Goal: Task Accomplishment & Management: Use online tool/utility

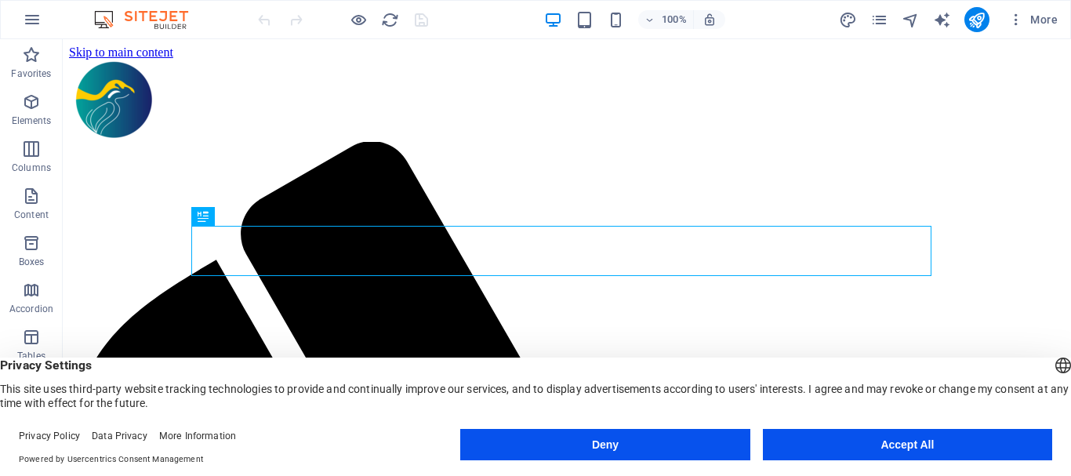
scroll to position [898, 0]
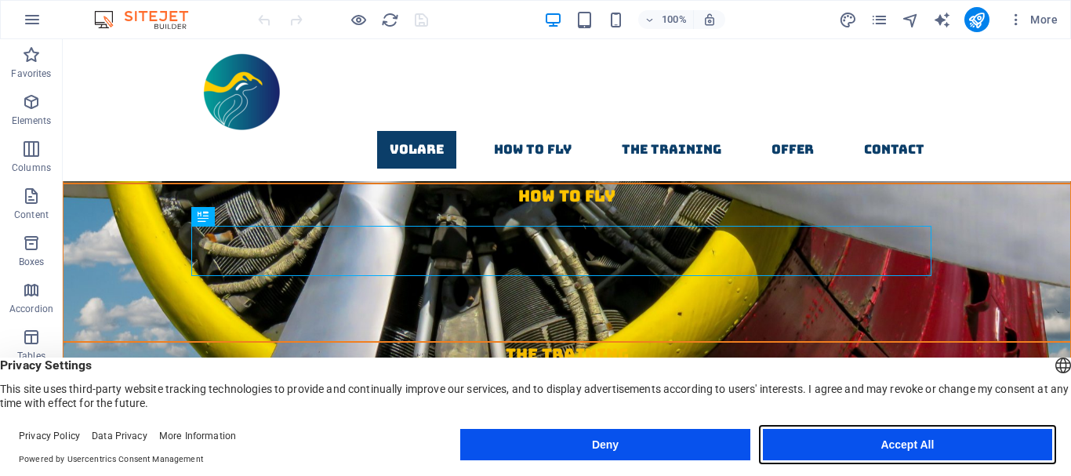
click at [903, 441] on button "Accept All" at bounding box center [907, 444] width 289 height 31
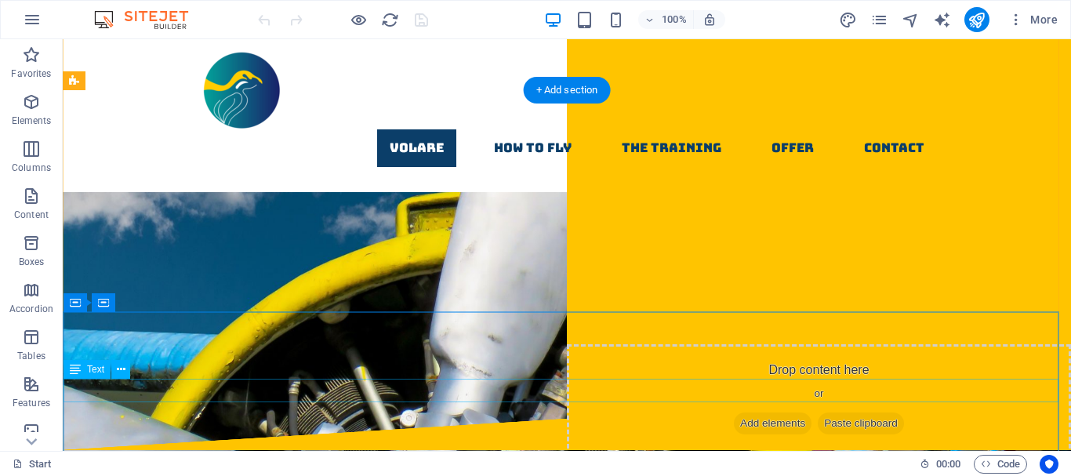
scroll to position [0, 0]
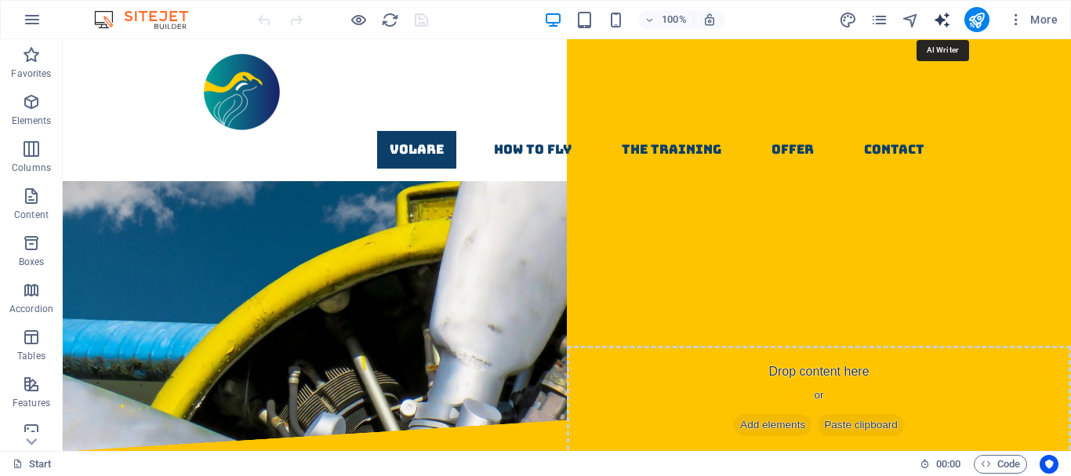
click at [943, 18] on icon "text_generator" at bounding box center [942, 20] width 18 height 18
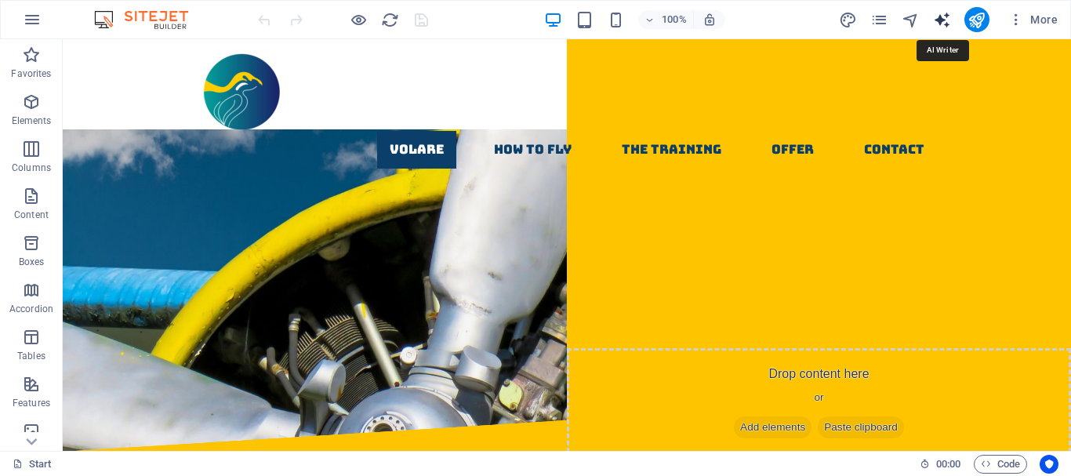
select select "English"
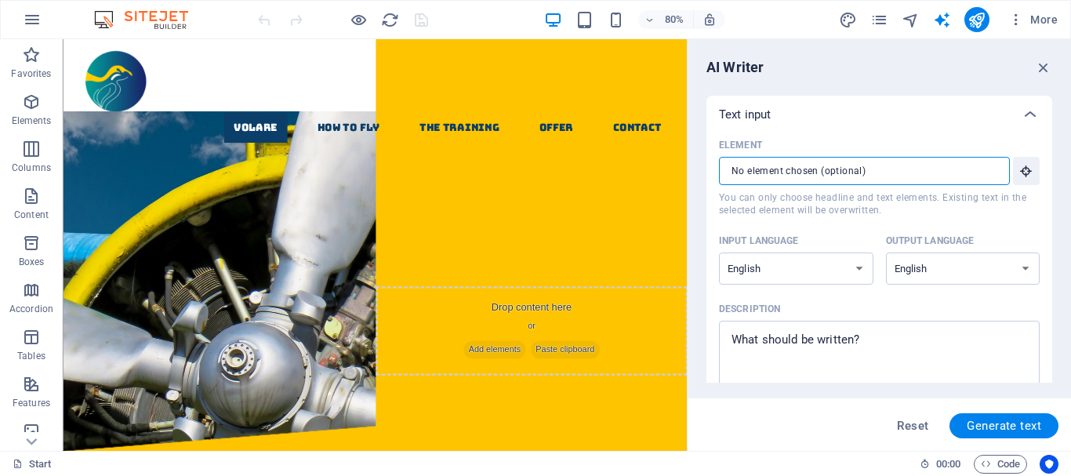
click at [936, 168] on input "Element ​ You can only choose headline and text elements. Existing text in the …" at bounding box center [859, 171] width 280 height 28
click at [767, 111] on p "Text input" at bounding box center [745, 115] width 52 height 16
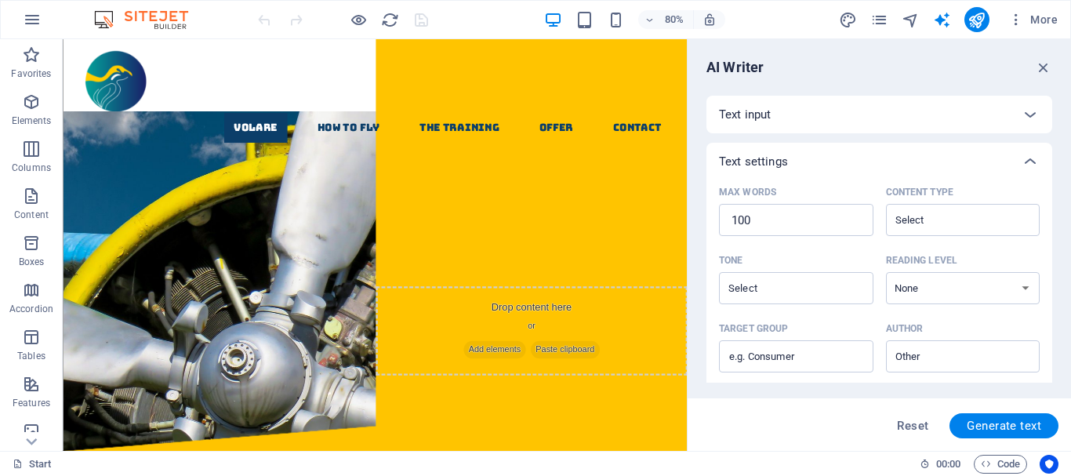
click at [767, 111] on p "Text input" at bounding box center [745, 115] width 52 height 16
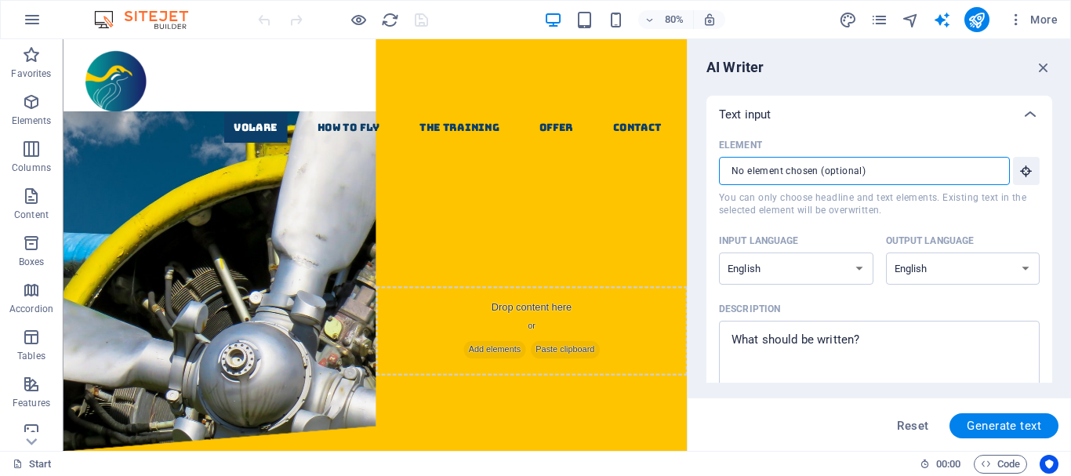
click at [840, 171] on input "Element ​ You can only choose headline and text elements. Existing text in the …" at bounding box center [859, 171] width 280 height 28
click at [860, 267] on select "Albanian Arabic Armenian Awadhi Azerbaijani Bashkir Basque Belarusian Bengali B…" at bounding box center [796, 269] width 154 height 32
select select "Indonesian"
click at [719, 253] on select "Albanian Arabic Armenian Awadhi Azerbaijani Bashkir Basque Belarusian Bengali B…" at bounding box center [796, 269] width 154 height 32
click at [953, 267] on select "Albanian Arabic Armenian Awadhi Azerbaijani Bashkir Basque Belarusian Bengali B…" at bounding box center [963, 269] width 154 height 32
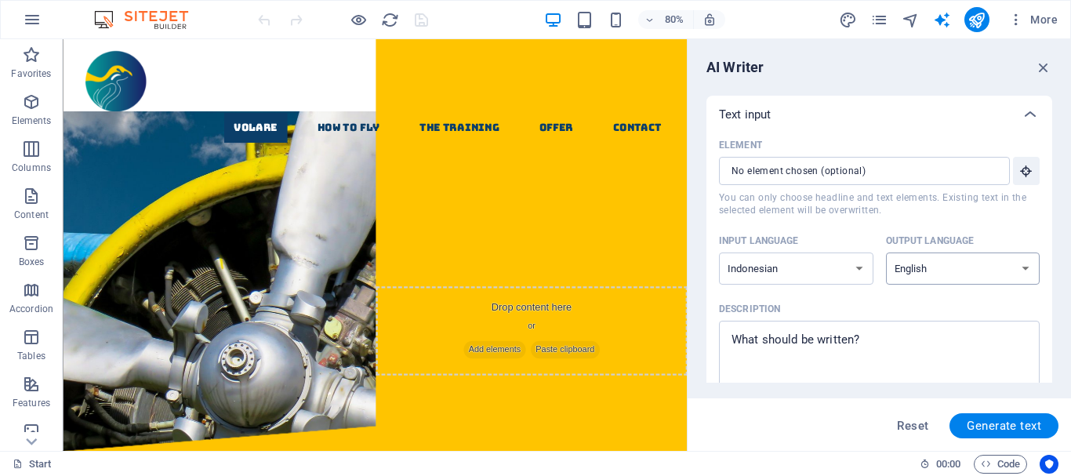
select select "Indonesian"
click at [886, 253] on select "Albanian Arabic Armenian Awadhi Azerbaijani Bashkir Basque Belarusian Bengali B…" at bounding box center [963, 269] width 154 height 32
type textarea "x"
click at [884, 343] on textarea "Description x ​" at bounding box center [879, 354] width 305 height 51
type textarea "b"
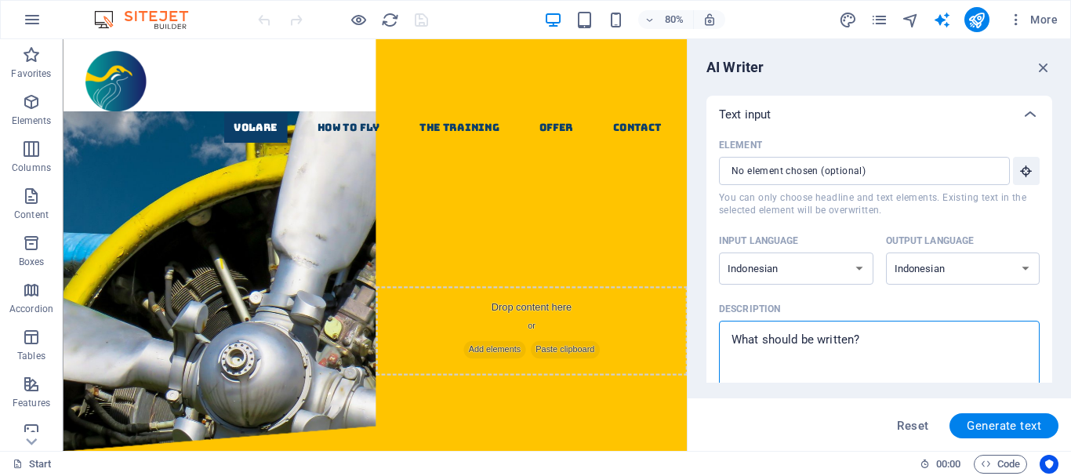
type textarea "x"
type textarea "bu"
type textarea "x"
type textarea "bua"
type textarea "x"
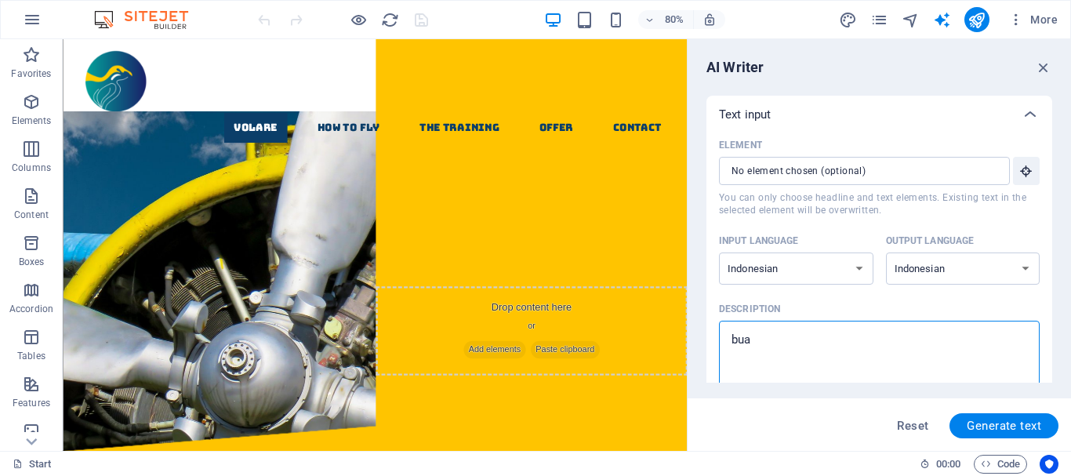
type textarea "buat"
type textarea "x"
type textarea "buatl"
type textarea "x"
type textarea "buatla"
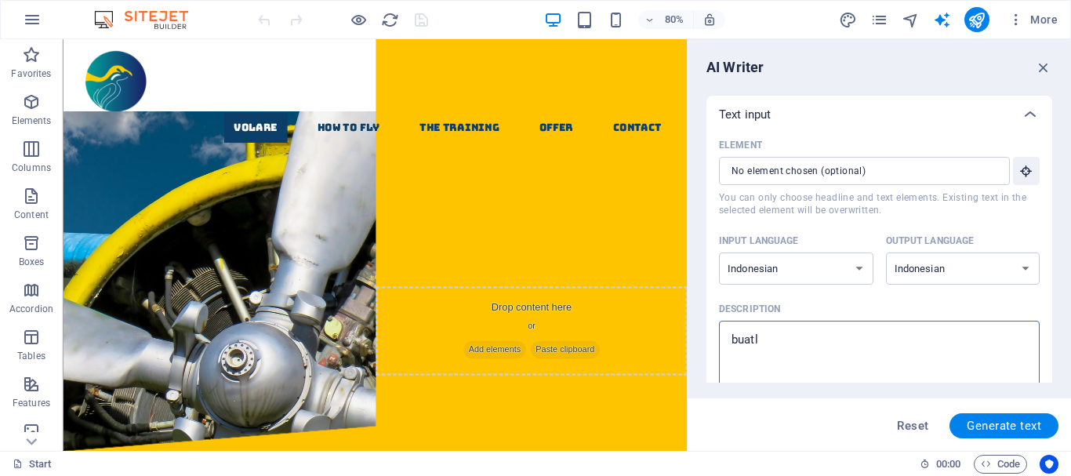
type textarea "x"
type textarea "buatl"
type textarea "x"
type textarea "buat"
type textarea "x"
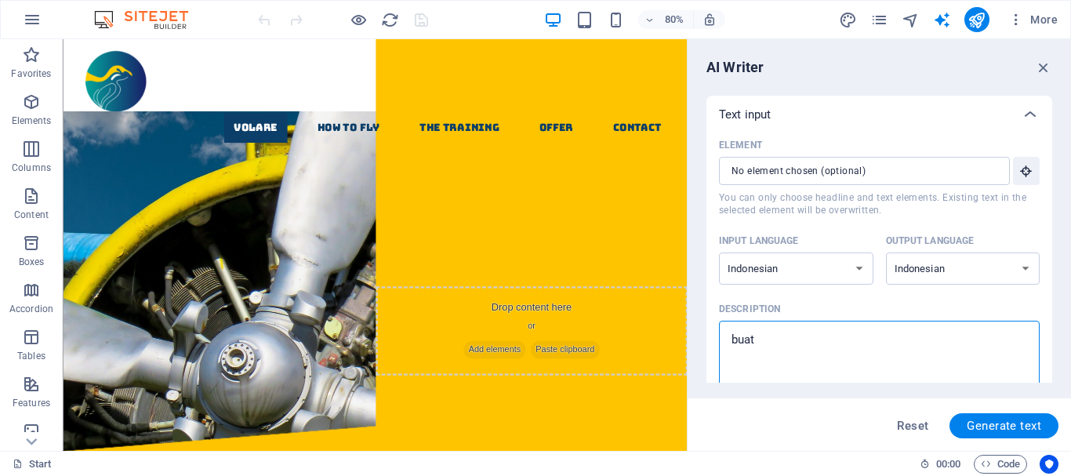
type textarea "buatk"
type textarea "x"
type textarea "buatka"
type textarea "x"
type textarea "buatkan"
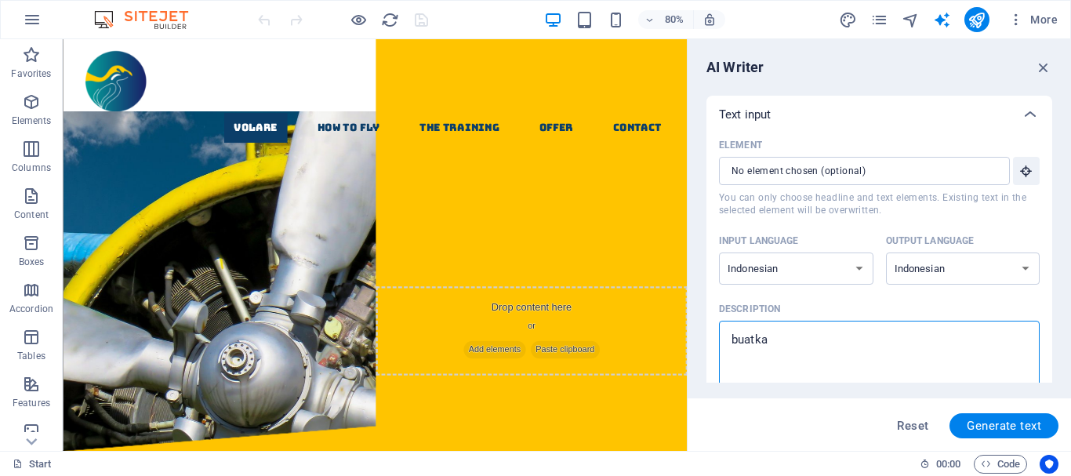
type textarea "x"
type textarea "buatkan"
type textarea "x"
type textarea "buatkan m"
type textarea "x"
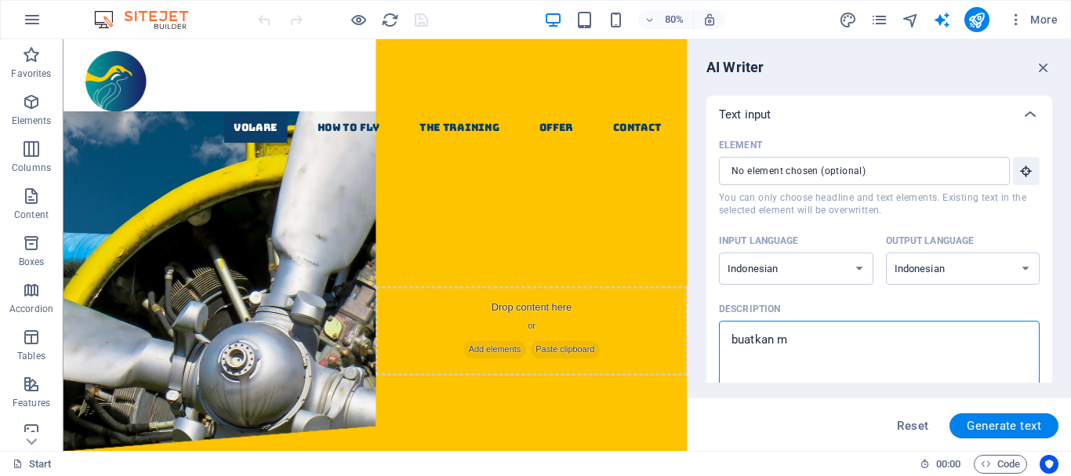
type textarea "buatkan mo"
type textarea "x"
type textarea "buatkan mod"
type textarea "x"
type textarea "buatkan mode"
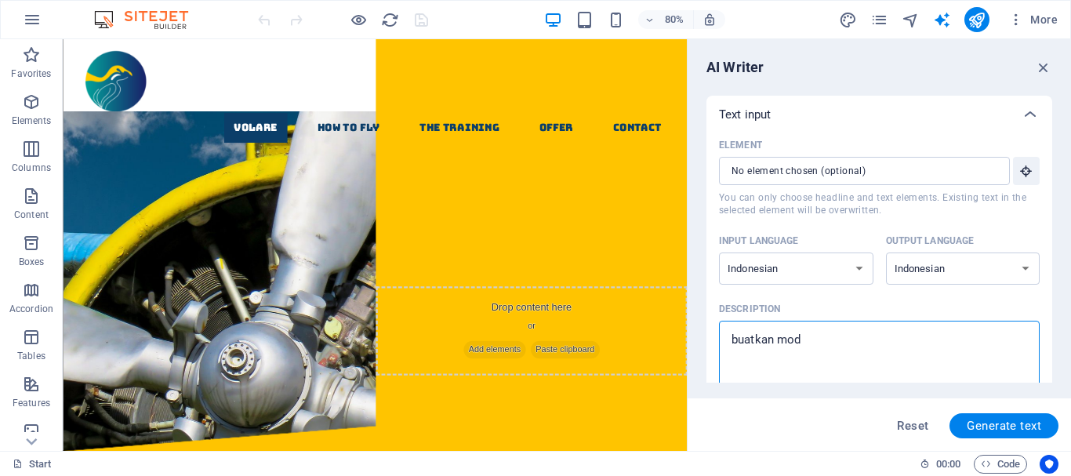
type textarea "x"
type textarea "buatkan model"
type textarea "x"
type textarea "buatkan model"
type textarea "x"
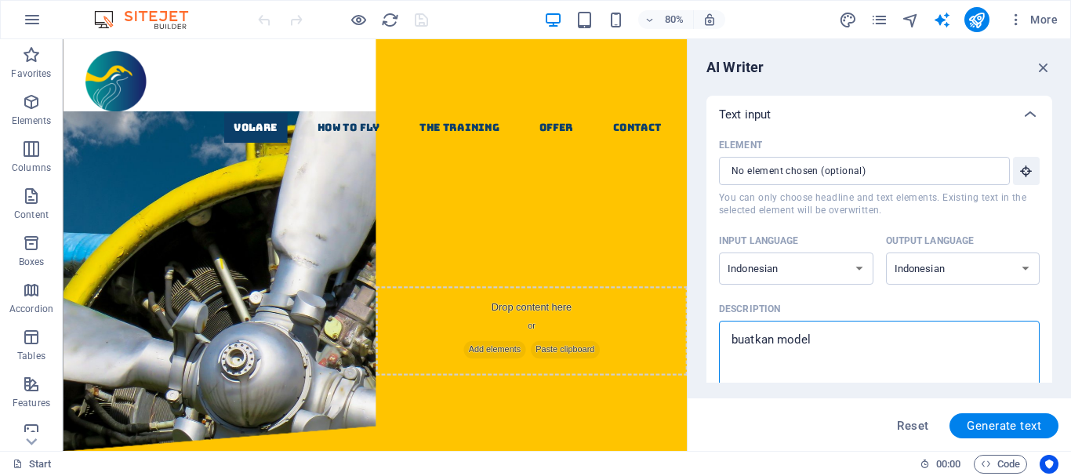
type textarea "buatkan model w"
type textarea "x"
type textarea "buatkan model we"
type textarea "x"
type textarea "buatkan model web"
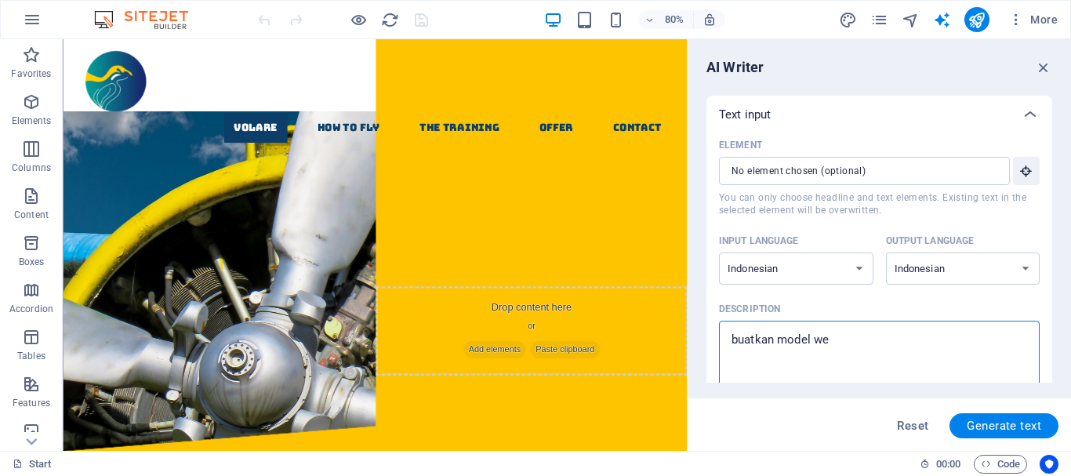
type textarea "x"
type textarea "buatkan model webs"
type textarea "x"
type textarea "buatkan model websio"
type textarea "x"
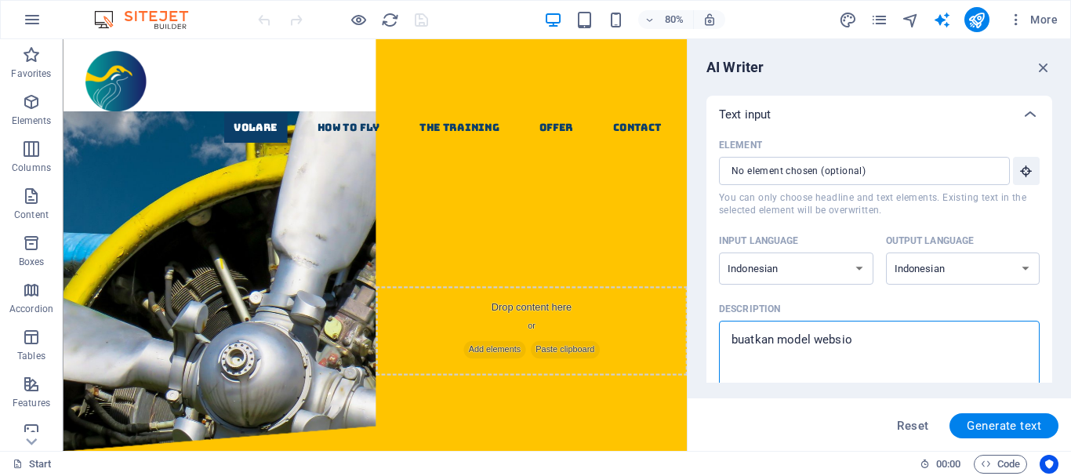
type textarea "buatkan model websiot"
type textarea "x"
type textarea "buatkan model websiote"
type textarea "x"
type textarea "buatkan model websiote"
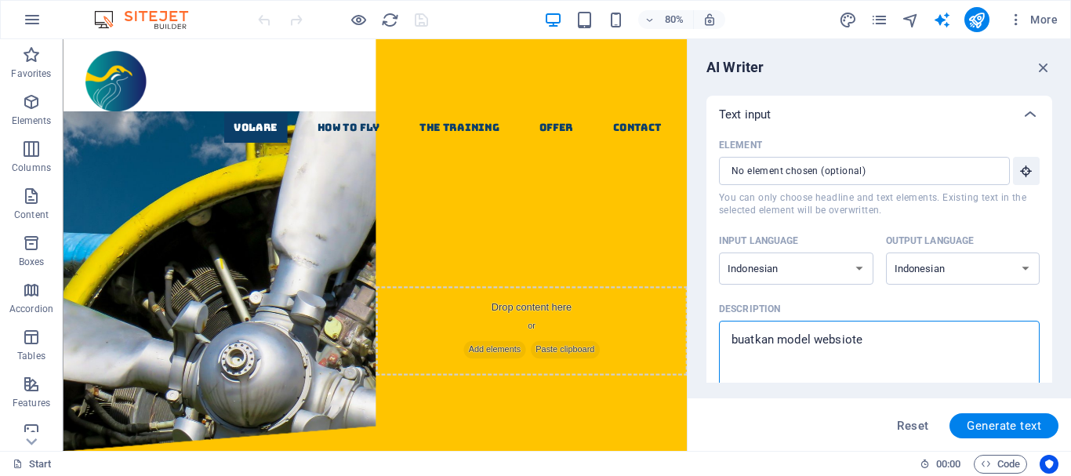
type textarea "x"
type textarea "buatkan model websiote"
type textarea "x"
type textarea "buatkan model websiot"
type textarea "x"
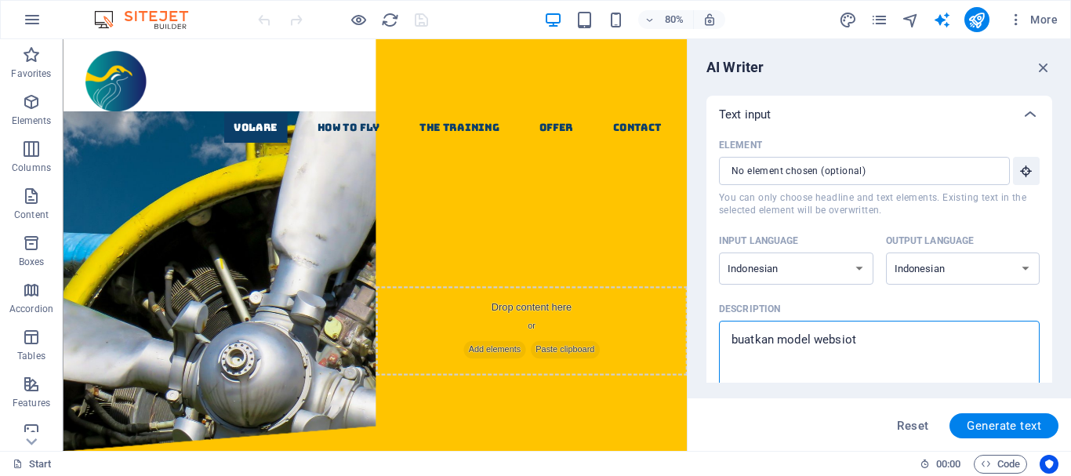
type textarea "buatkan model websio"
type textarea "x"
type textarea "buatkan model websi"
type textarea "x"
type textarea "buatkan model websit"
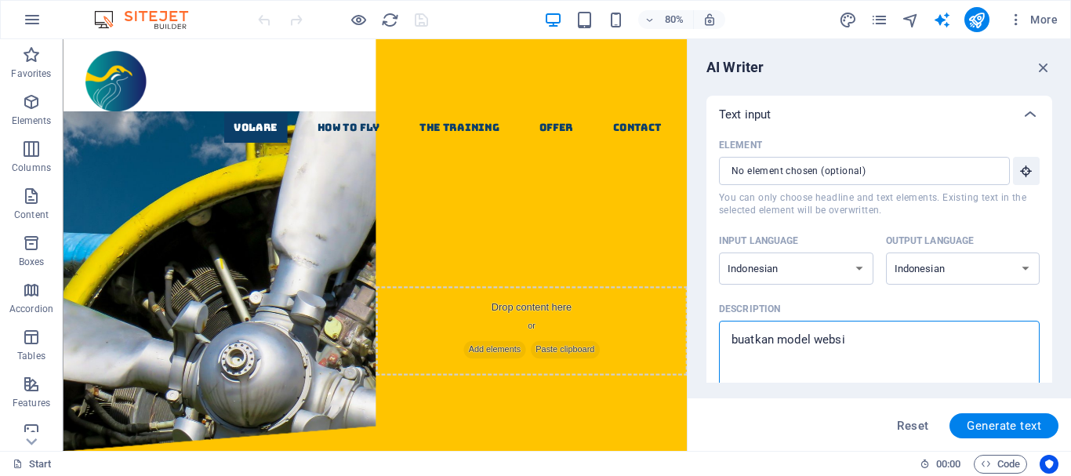
type textarea "x"
type textarea "buatkan model website"
type textarea "x"
type textarea "buatkan model website"
type textarea "x"
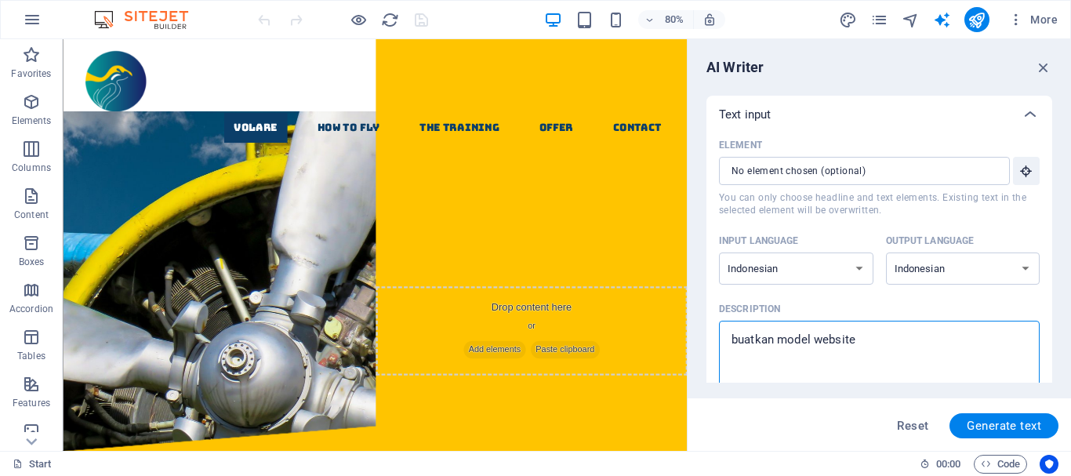
type textarea "buatkan model website p"
type textarea "x"
type textarea "buatkan model website pe"
type textarea "x"
type textarea "buatkan model website pen"
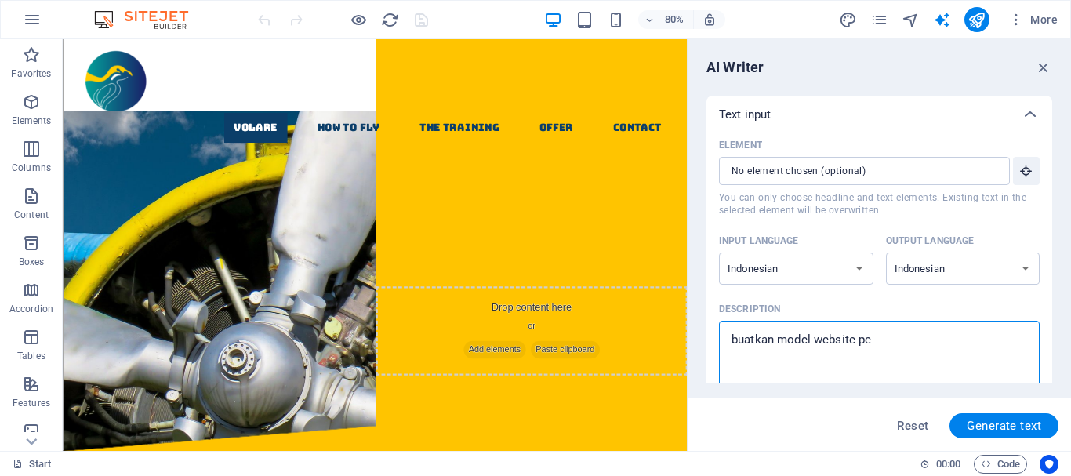
type textarea "x"
type textarea "buatkan model website pend"
type textarea "x"
type textarea "buatkan model website pendi"
type textarea "x"
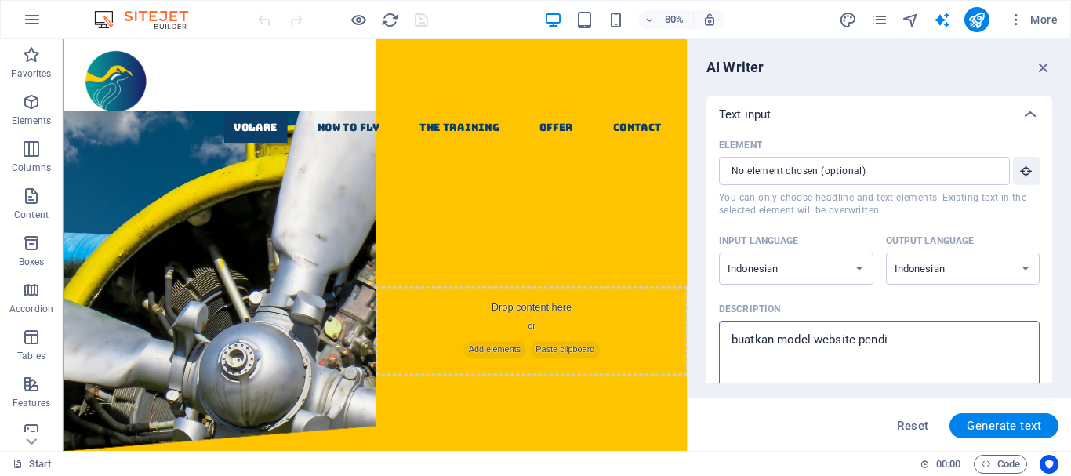
type textarea "buatkan model website pendid"
type textarea "x"
type textarea "buatkan model website pendidi"
type textarea "x"
type textarea "buatkan model website pendidik"
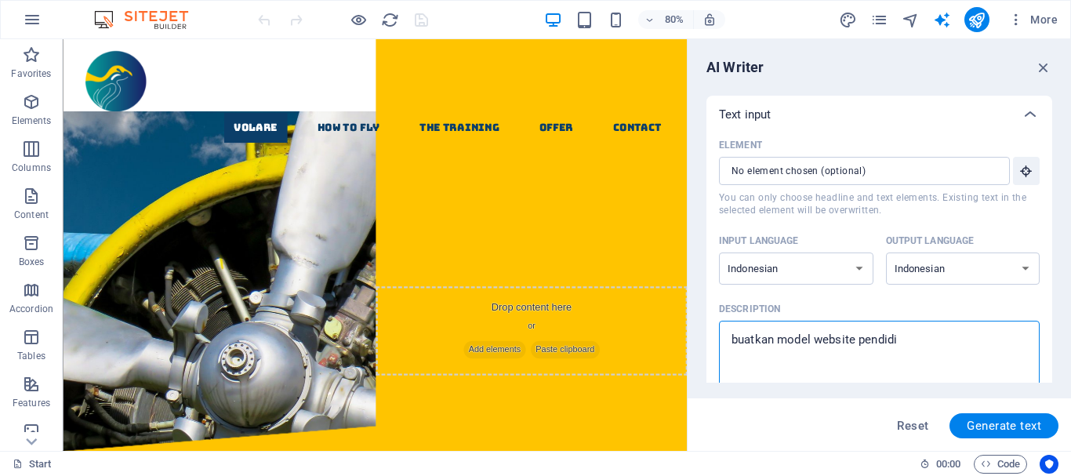
type textarea "x"
type textarea "buatkan model website pendidika"
type textarea "x"
type textarea "buatkan model website pendidikan"
type textarea "x"
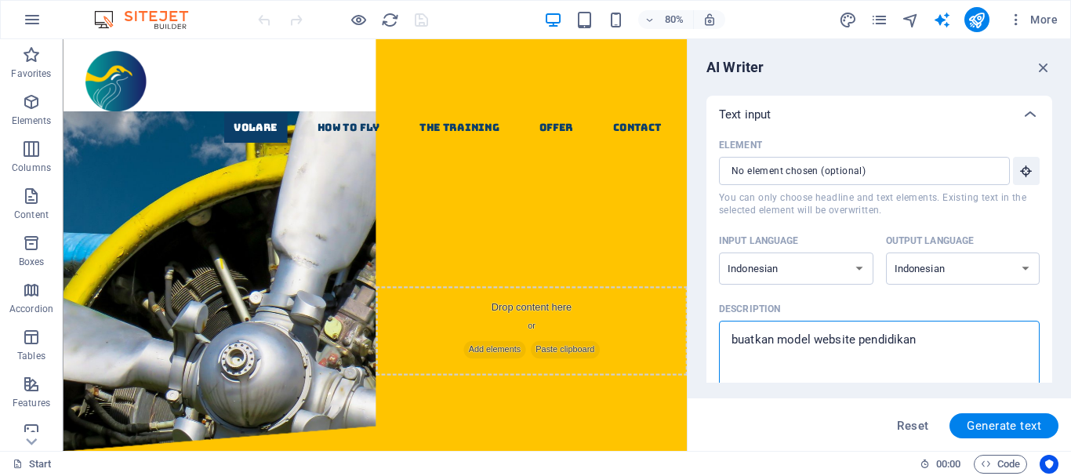
type textarea "buatkan model website pendidikan"
type textarea "x"
type textarea "buatkan model website pendidikan s"
type textarea "x"
type textarea "buatkan model website pendidikan se"
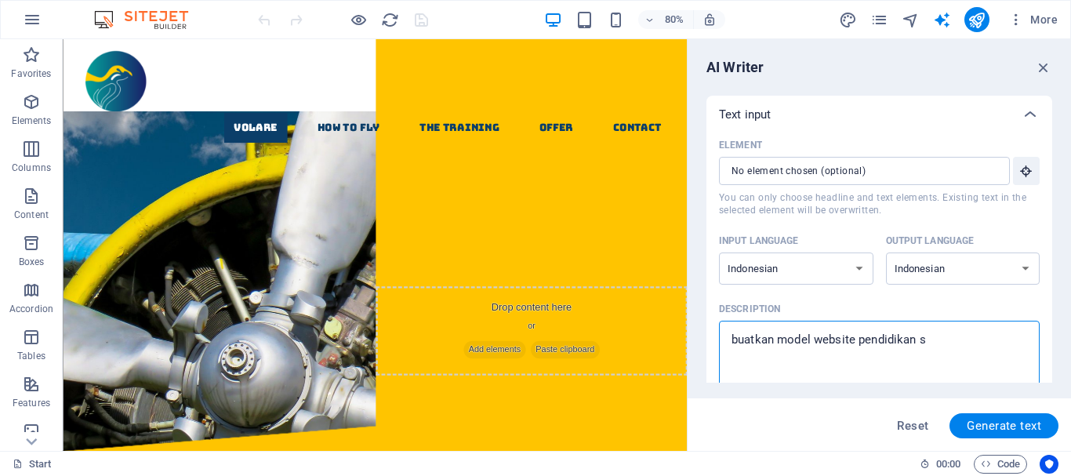
type textarea "x"
type textarea "buatkan model website pendidikan sep"
type textarea "x"
type textarea "buatkan model website pendidikan sepe"
type textarea "x"
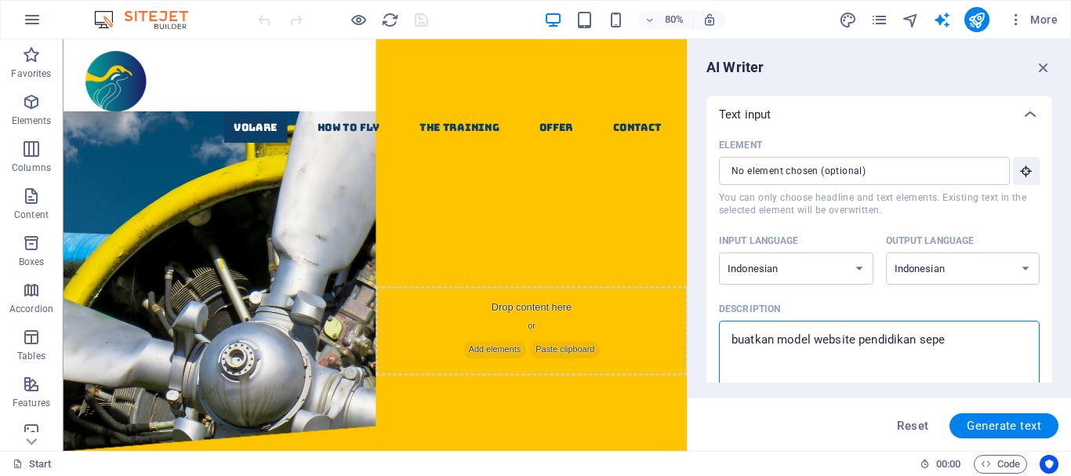
type textarea "buatkan model website pendidikan seper"
type textarea "x"
type textarea "buatkan model website pendidikan sepert"
type textarea "x"
type textarea "buatkan model website pendidikan seperti"
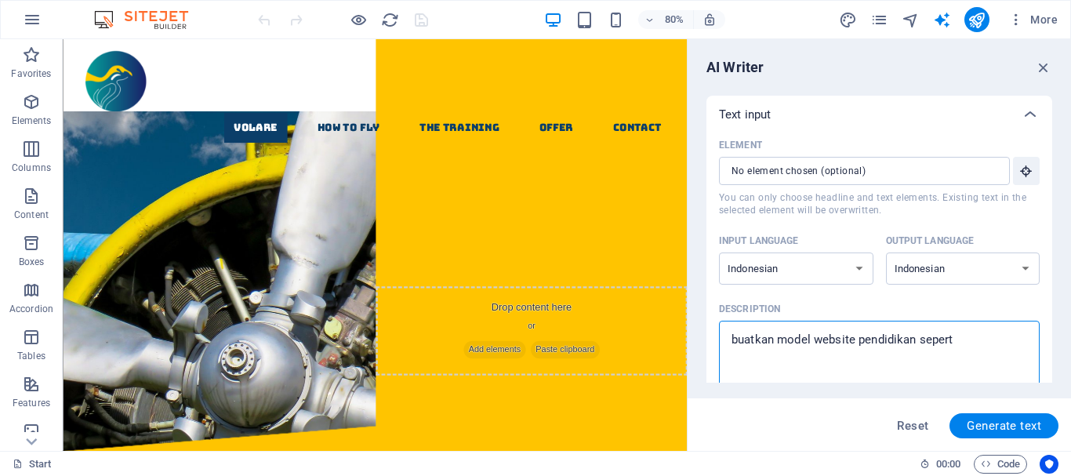
type textarea "x"
type textarea "buatkan model website pendidikan seperti"
type textarea "x"
type textarea "buatkan model website pendidikan seperti i"
type textarea "x"
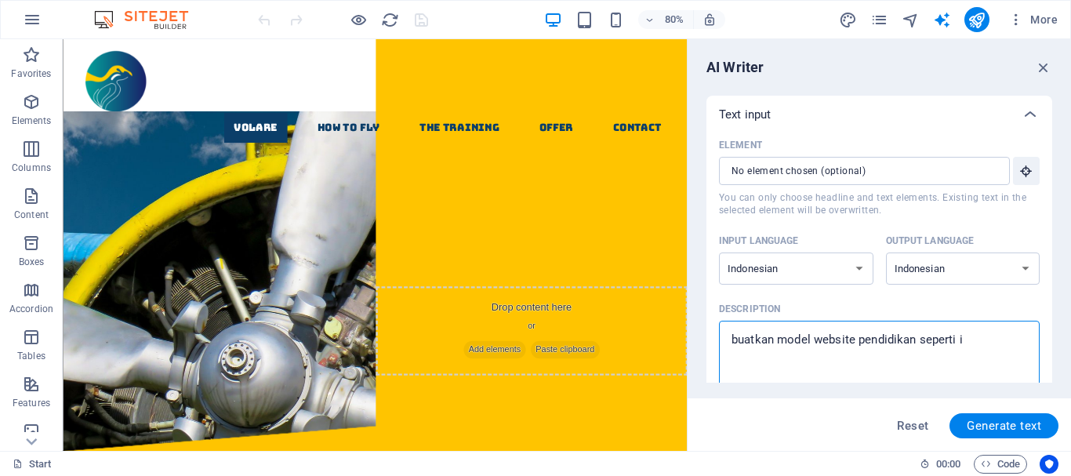
type textarea "buatkan model website pendidikan seperti in"
type textarea "x"
type textarea "buatkan model website pendidikan seperti ini"
type textarea "x"
type textarea "buatkan model website pendidikan seperti in"
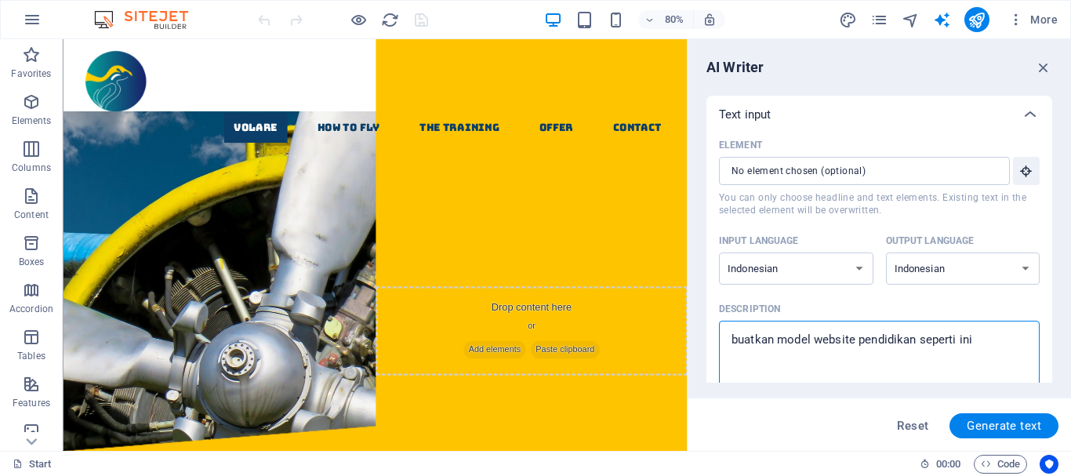
type textarea "x"
type textarea "buatkan model website pendidikan seperti i"
type textarea "x"
type textarea "buatkan model website pendidikan seperti"
type textarea "x"
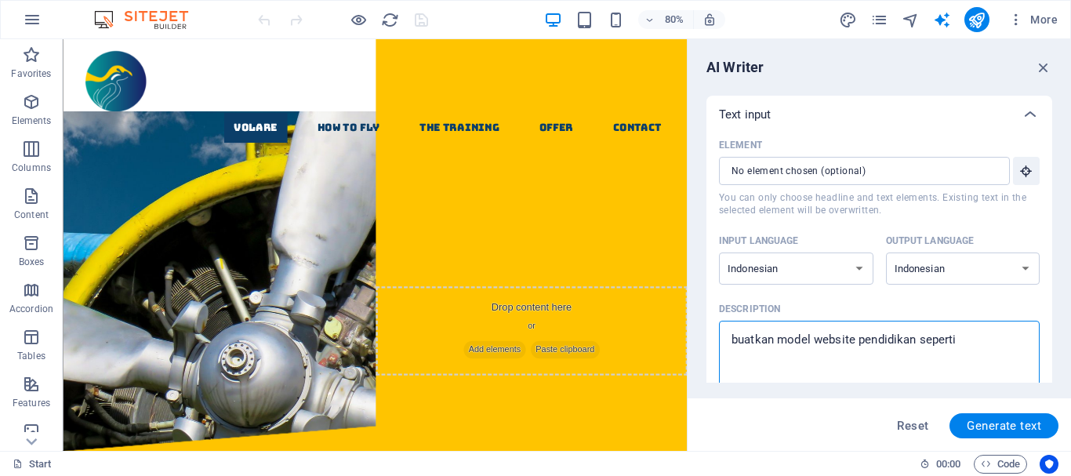
type textarea "buatkan model website pendidikan seperti p"
type textarea "x"
type textarea "buatkan model website pendidikan seperti pa"
type textarea "x"
type textarea "buatkan model website pendidikan seperti pad"
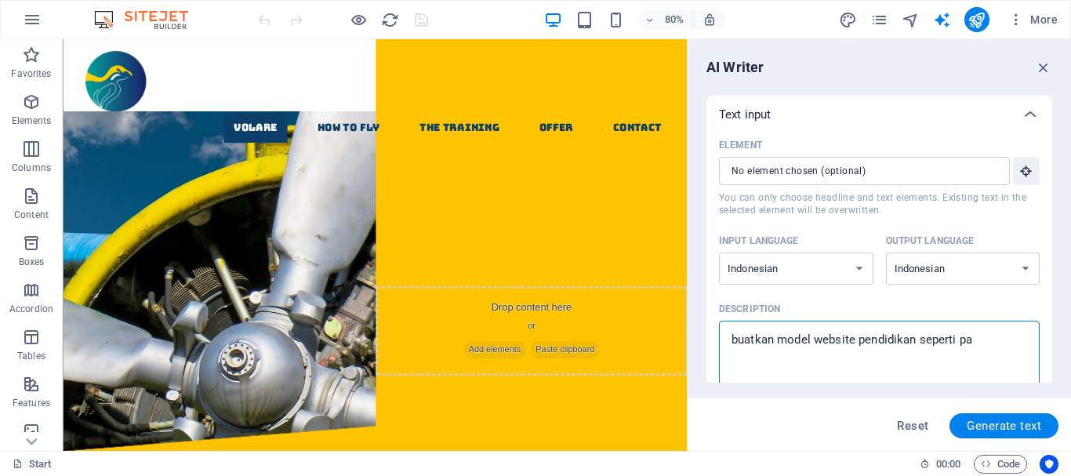
type textarea "x"
type textarea "buatkan model website pendidikan seperti pada"
type textarea "x"
type textarea "buatkan model website pendidikan seperti pada"
type textarea "x"
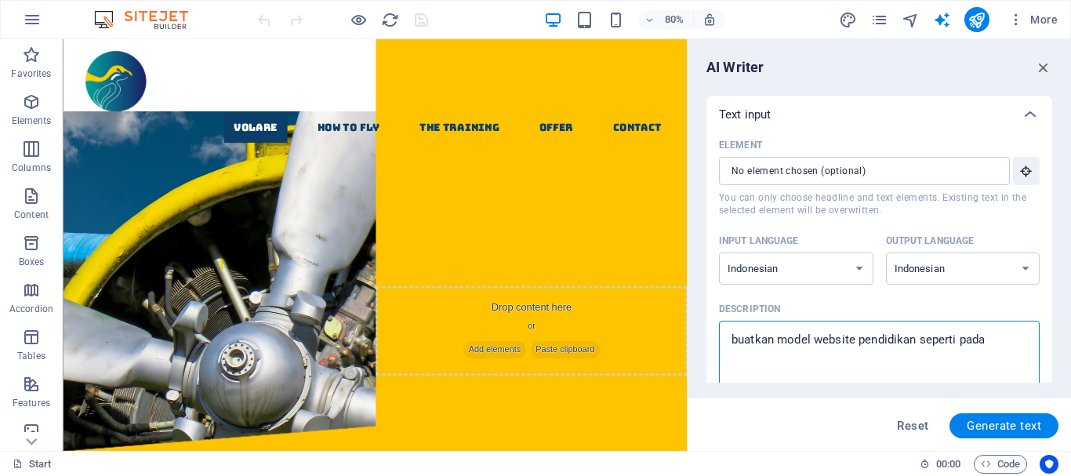
type textarea "buatkan model website pendidikan seperti pada s"
type textarea "x"
type textarea "buatkan model website pendidikan seperti pada si"
type textarea "x"
type textarea "buatkan model website pendidikan seperti pada sit"
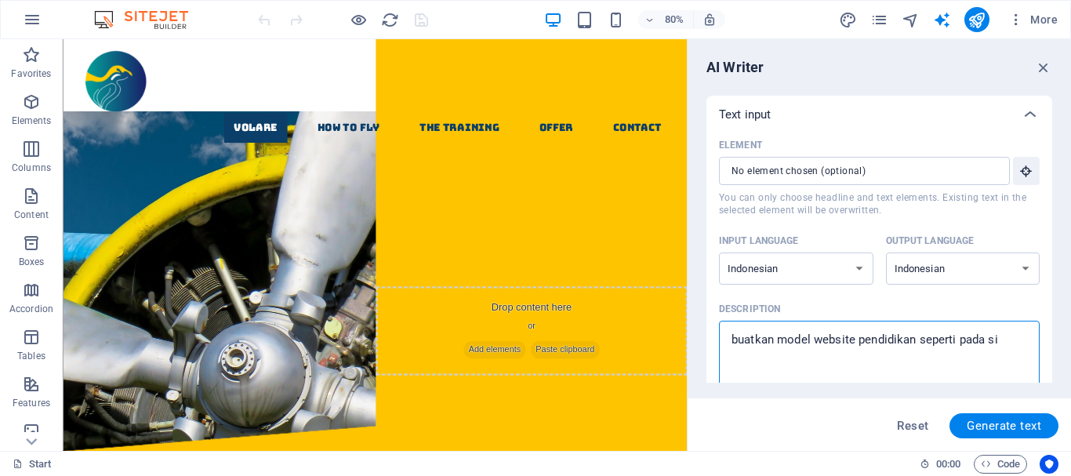
type textarea "x"
type textarea "buatkan model website pendidikan seperti pada situ"
type textarea "x"
type textarea "buatkan model website pendidikan seperti pada situs"
type textarea "x"
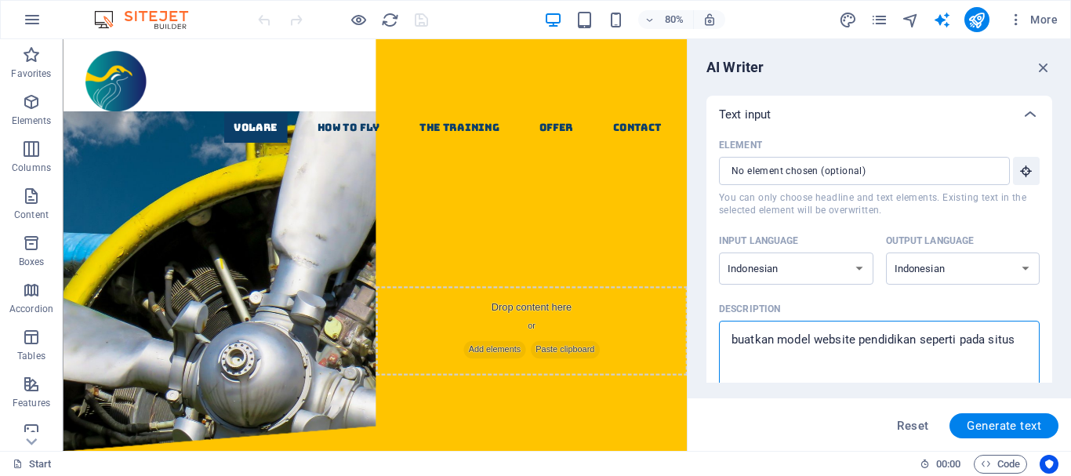
type textarea "buatkan model website pendidikan seperti pada situs"
type textarea "x"
type textarea "buatkan model website pendidikan seperti pada situs i"
type textarea "x"
type textarea "buatkan model website pendidikan seperti pada situs in"
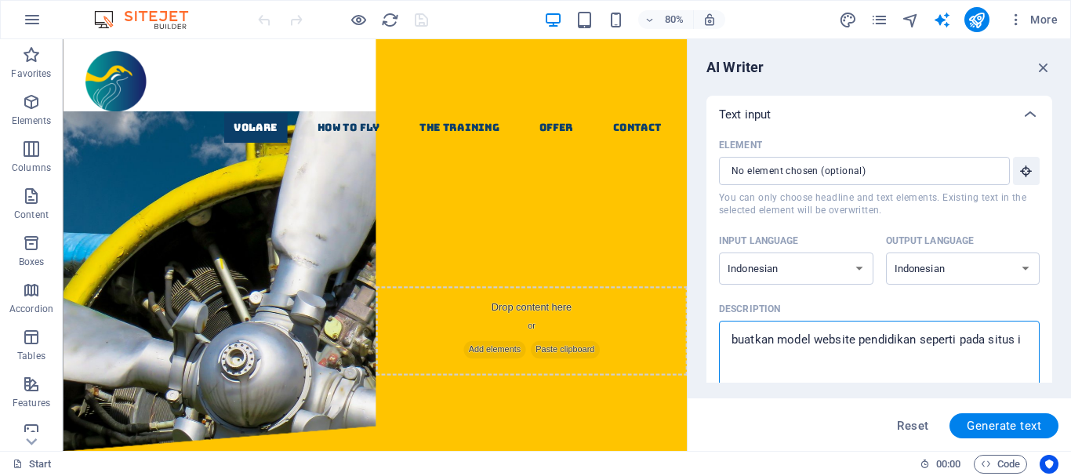
type textarea "x"
type textarea "buatkan model website pendidikan seperti pada situs ini"
type textarea "x"
type textarea "buatkan model website pendidikan seperti pada situs ini"
type textarea "x"
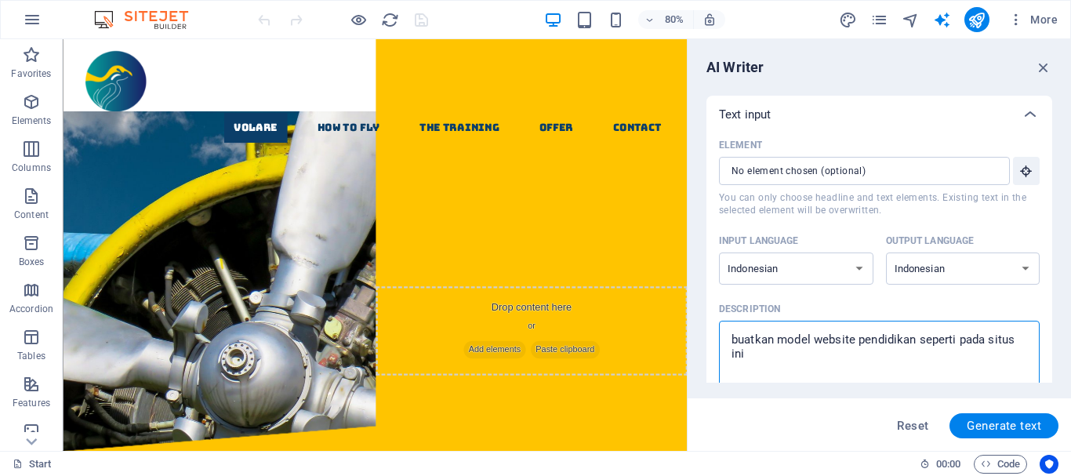
type textarea "buatkan model website pendidikan seperti pada situs ini"
type textarea "x"
paste textarea "https://pkbmpermataunggul.sch.id/?redirect=0"
type textarea "buatkan model website pendidikan seperti pada situs ini https://pkbmpermataungg…"
type textarea "x"
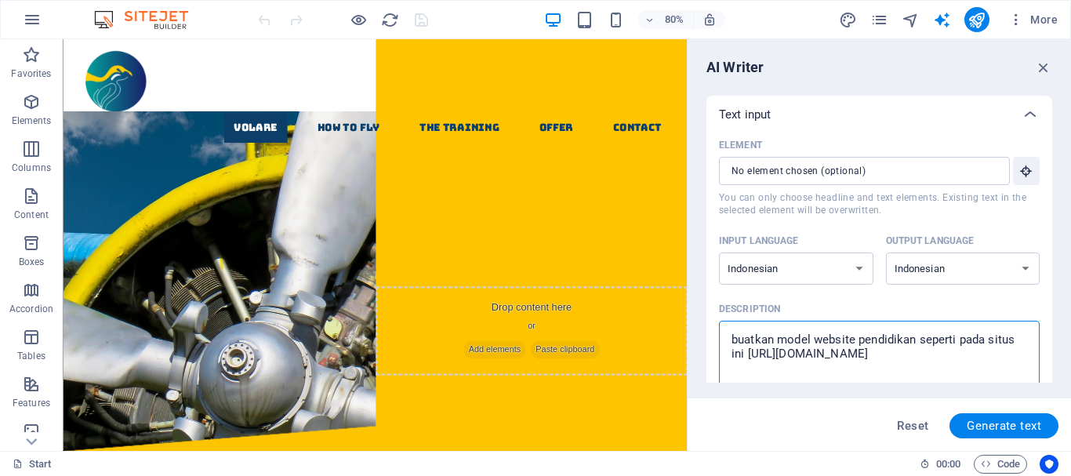
type textarea "buatkan model website pendidikan seperti pada situs ini https://pkbmpermataungg…"
type textarea "x"
type textarea "buatkan model website pendidikan seperti pada situs ini https://pkbmpermataungg…"
type textarea "x"
type textarea "buatkan model website pendidikan seperti pada situs ini https://pkbmpermataungg…"
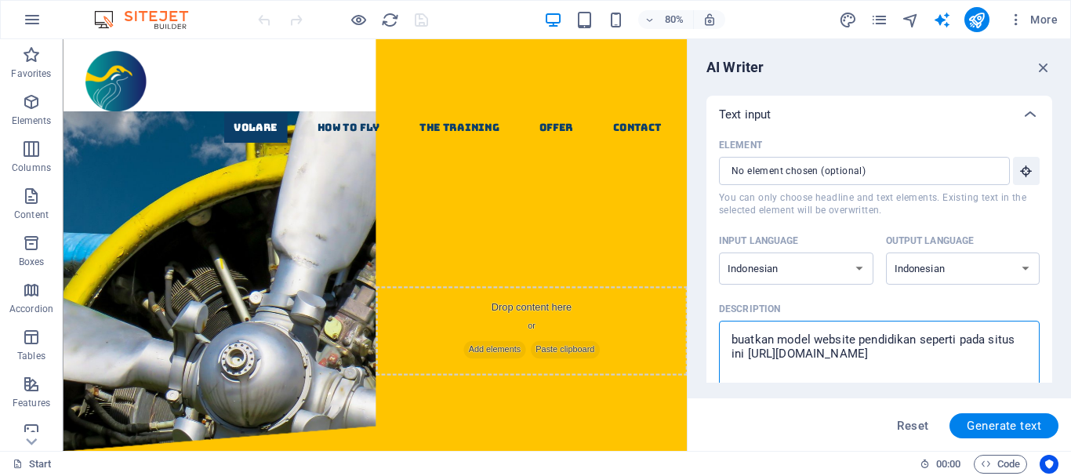
type textarea "x"
type textarea "buatkan model website pendidikan seperti pada situs ini https://pkbmpermataungg…"
type textarea "x"
type textarea "buatkan model website pendidikan seperti pada situs ini https://pkbmpermataungg…"
type textarea "x"
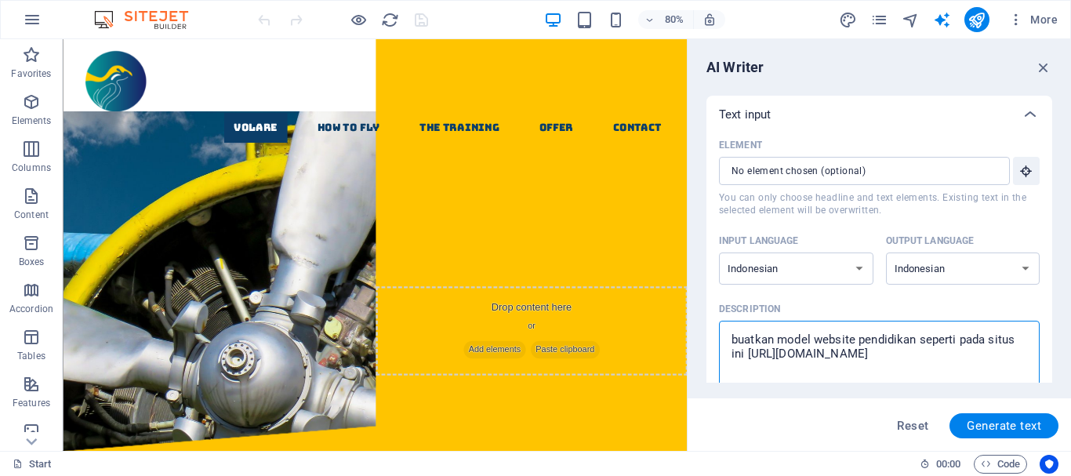
type textarea "buatkan model website pendidikan seperti pada situs ini https://pkbmpermataungg…"
type textarea "x"
type textarea "buatkan model website pendidikan seperti pada situs ini https://pkbmpermataungg…"
type textarea "x"
type textarea "buatkan model website pendidikan seperti pada situs ini https://pkbmpermataungg…"
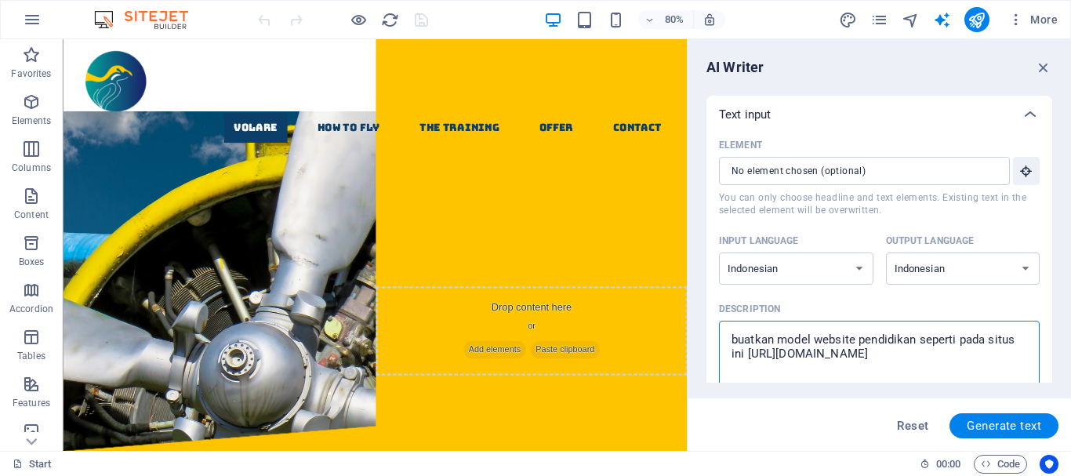
type textarea "x"
type textarea "buatkan model website pendidikan seperti pada situs ini https://pkbmpermataungg…"
type textarea "x"
type textarea "buatkan model website pendidikan seperti pada situs ini https://pkbmpermataungg…"
type textarea "x"
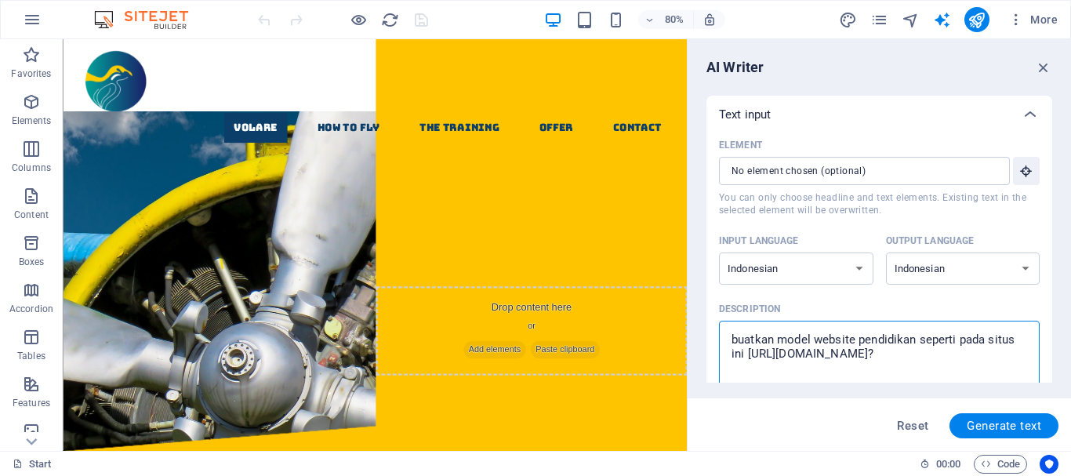
type textarea "buatkan model website pendidikan seperti pada situs ini https://pkbmpermataungg…"
type textarea "x"
type textarea "buatkan model website pendidikan seperti pada situs ini https://pkbmpermataungg…"
click at [1007, 423] on span "Generate text" at bounding box center [1004, 426] width 75 height 13
type textarea "x"
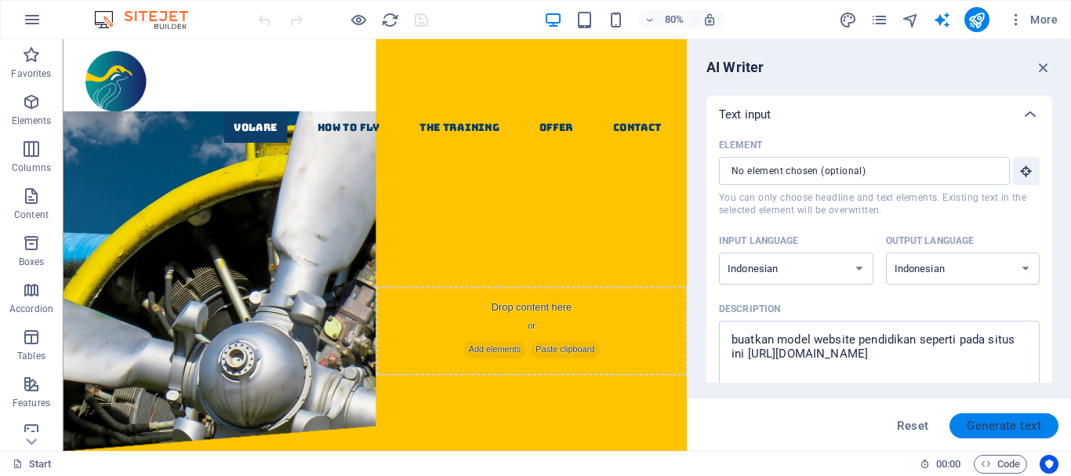
type textarea "x"
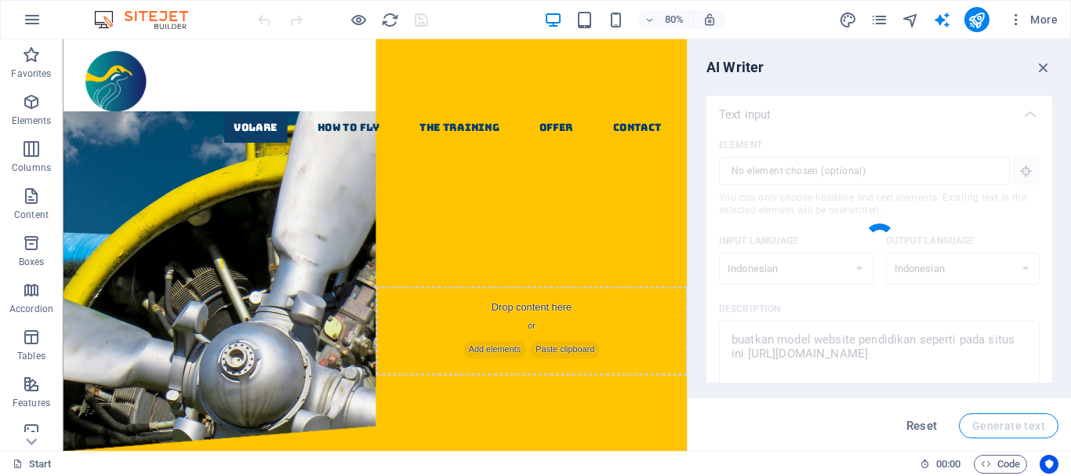
type textarea "x"
type textarea "Buatlah sebuah situs web pendidikan yang informatif dan menarik, mirip dengan y…"
type textarea "x"
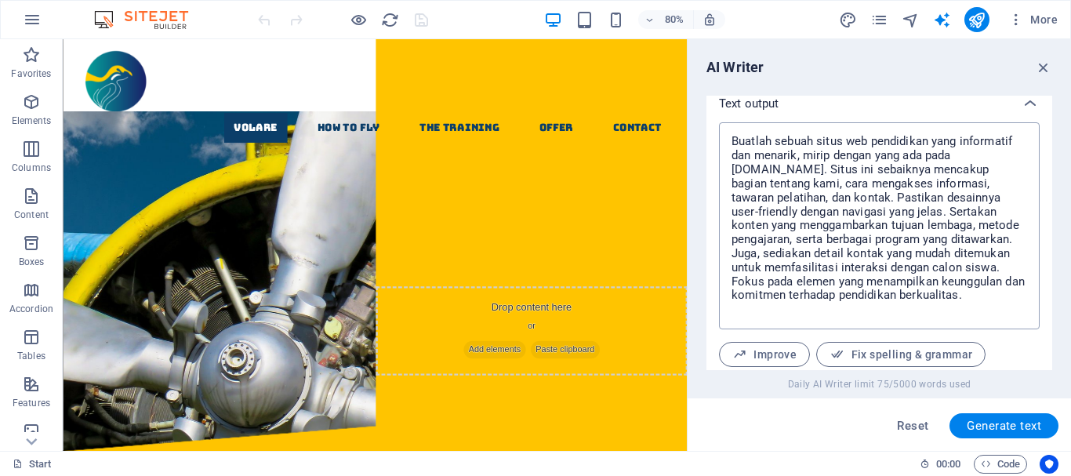
scroll to position [707, 0]
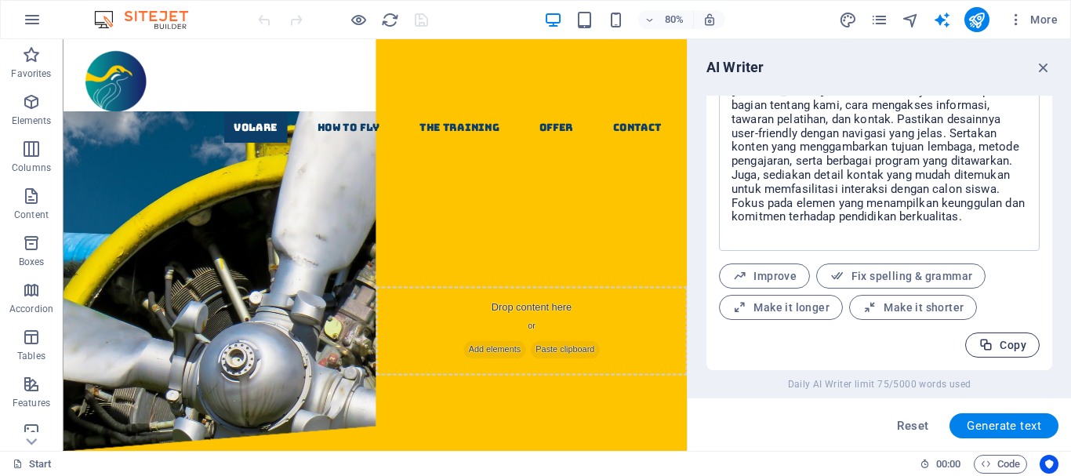
click at [1002, 343] on span "Copy" at bounding box center [1003, 345] width 48 height 15
type textarea "x"
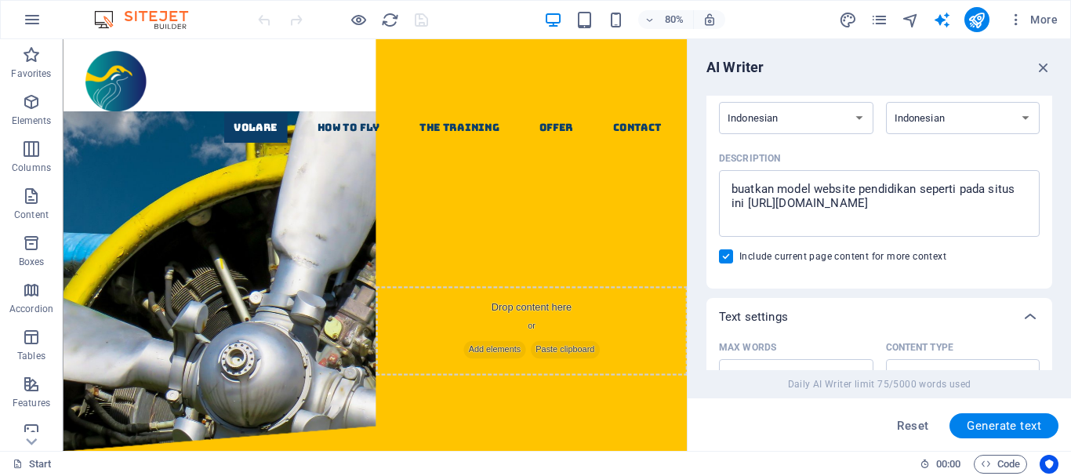
scroll to position [79, 0]
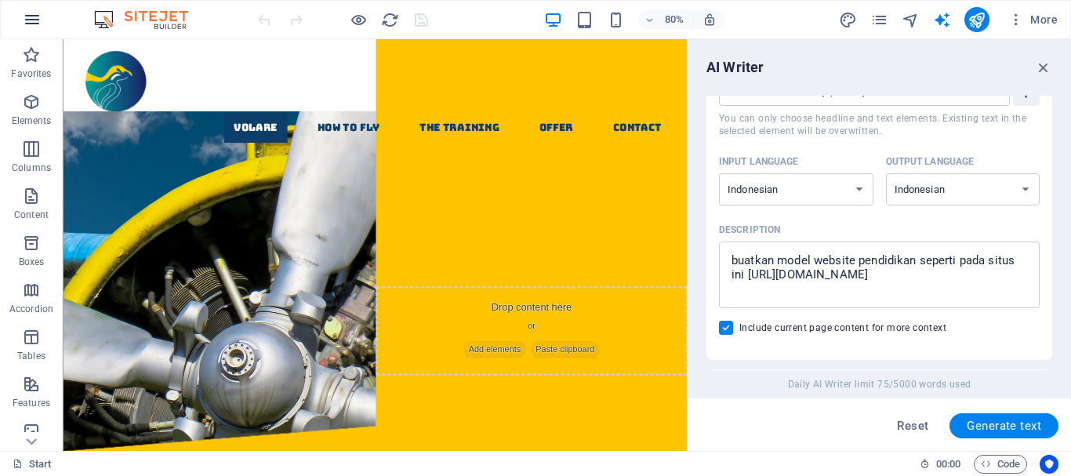
click at [31, 16] on icon "button" at bounding box center [32, 19] width 19 height 19
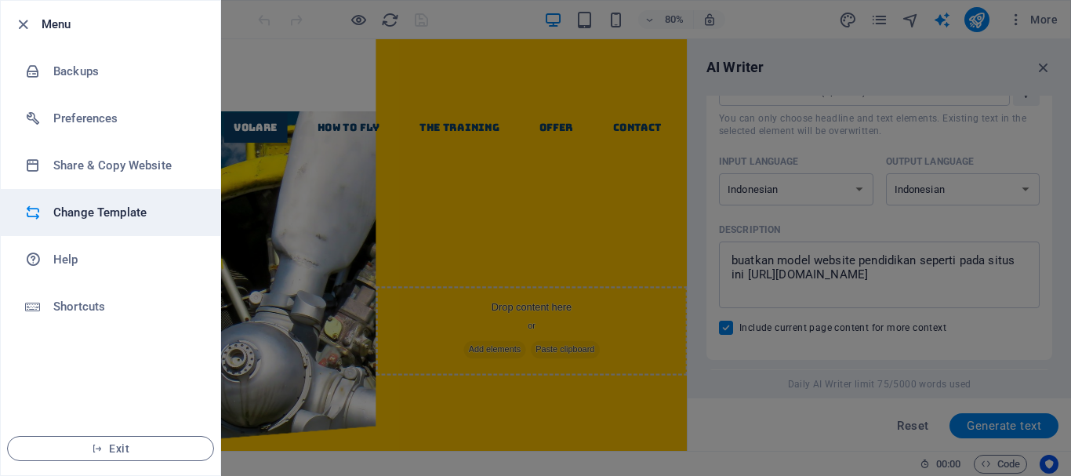
click at [93, 213] on h6 "Change Template" at bounding box center [125, 212] width 145 height 19
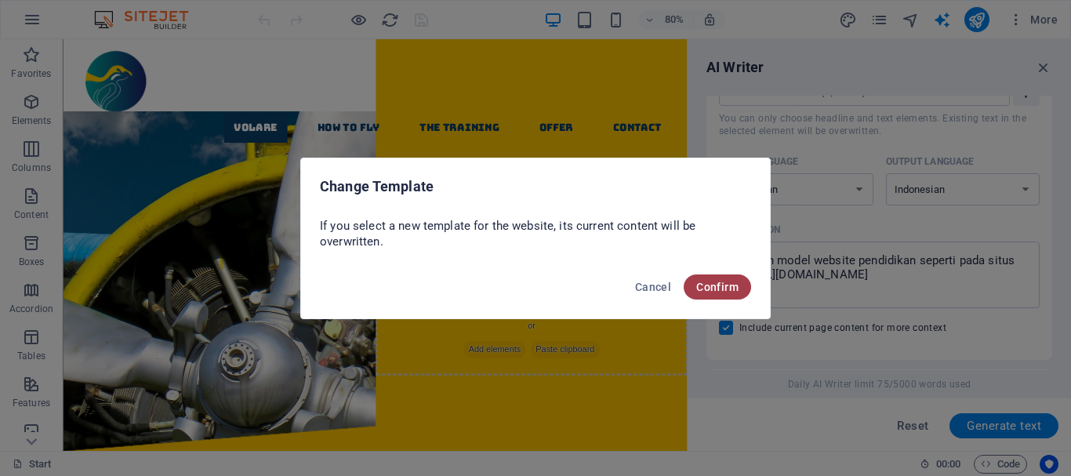
click at [726, 292] on span "Confirm" at bounding box center [717, 287] width 42 height 13
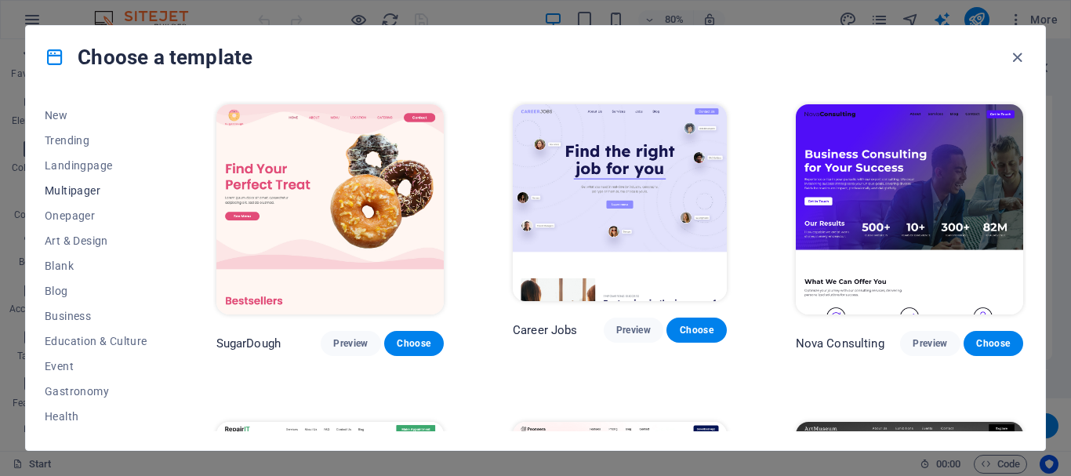
scroll to position [78, 0]
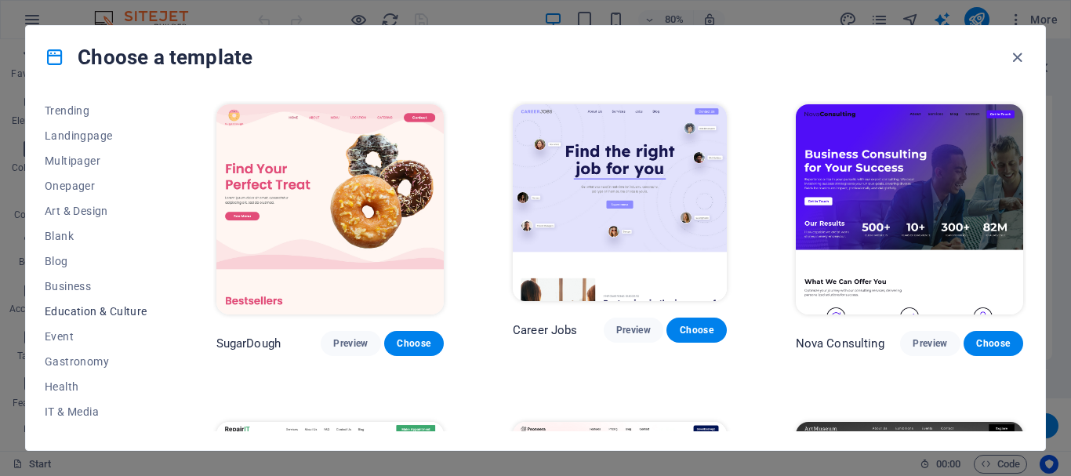
click at [107, 305] on span "Education & Culture" at bounding box center [96, 311] width 103 height 13
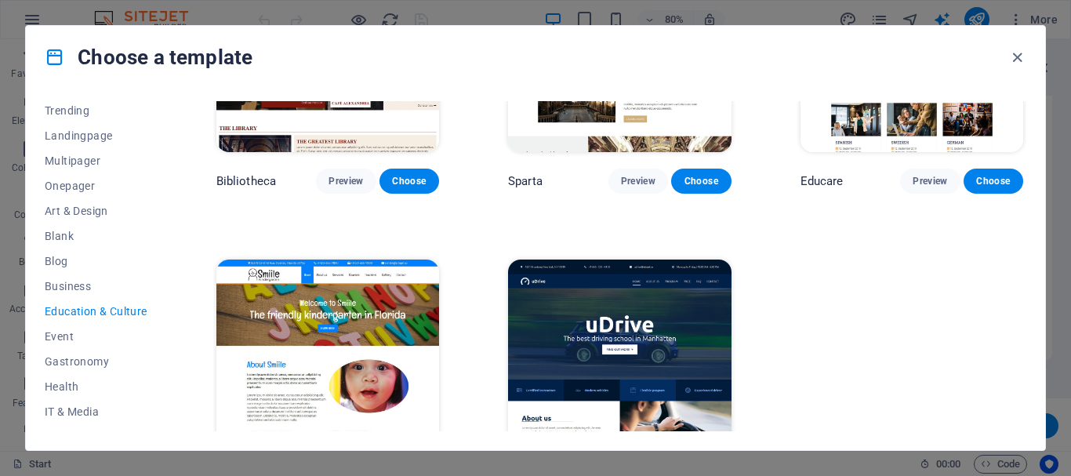
scroll to position [540, 0]
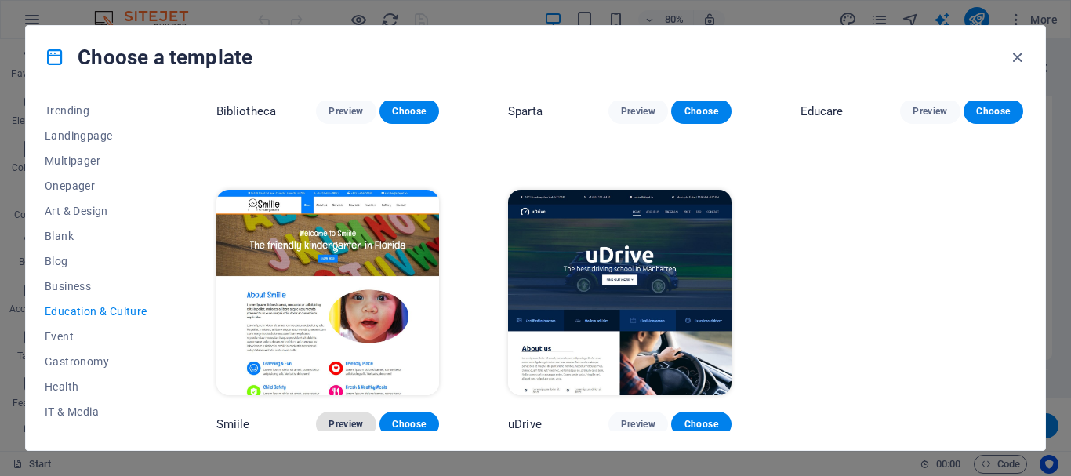
click at [333, 418] on span "Preview" at bounding box center [346, 424] width 35 height 13
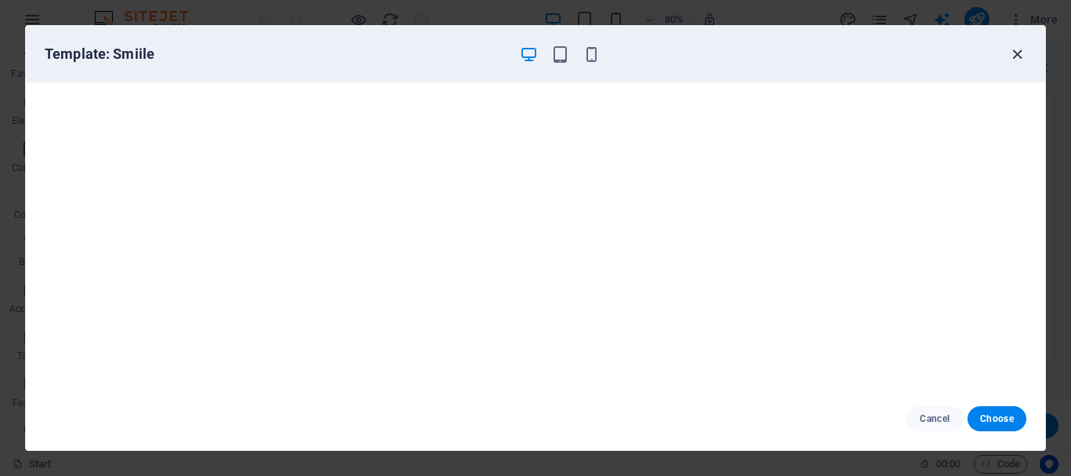
click at [1017, 51] on icon "button" at bounding box center [1018, 54] width 18 height 18
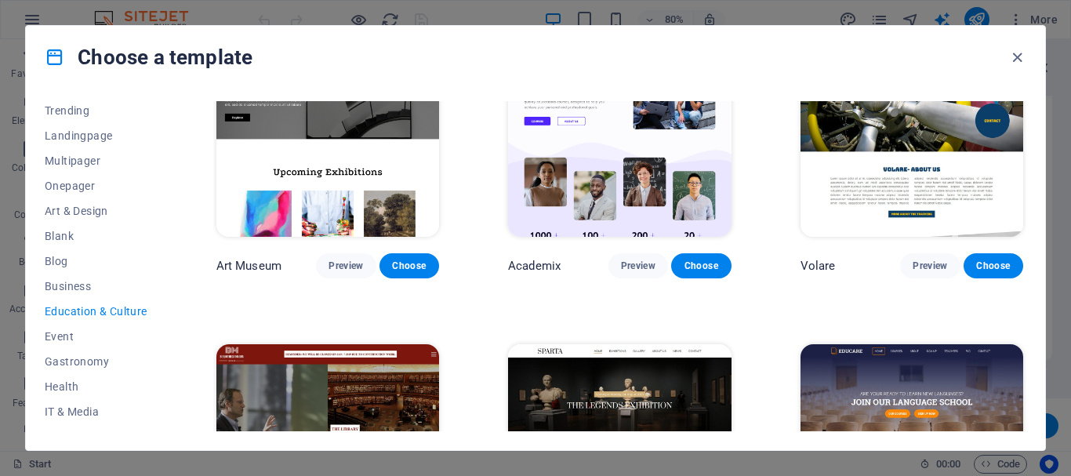
scroll to position [0, 0]
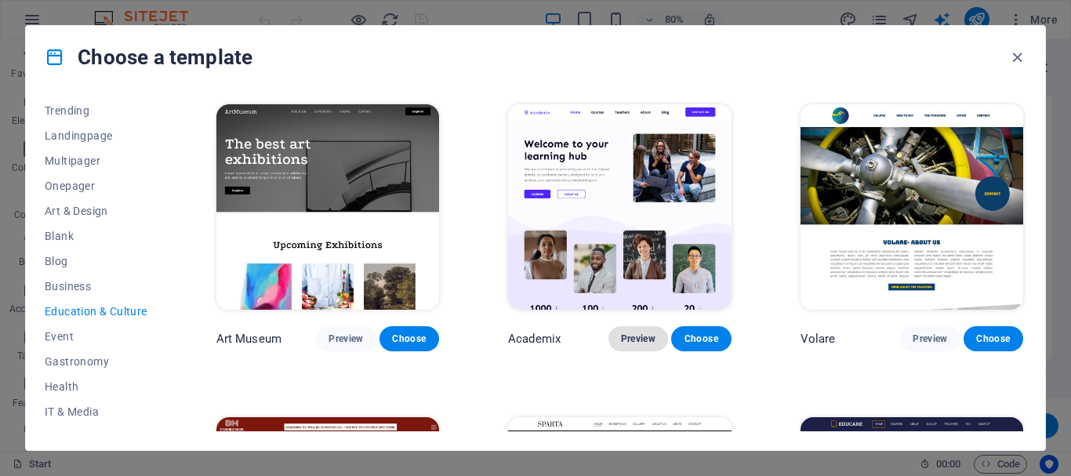
click at [627, 336] on span "Preview" at bounding box center [638, 339] width 35 height 13
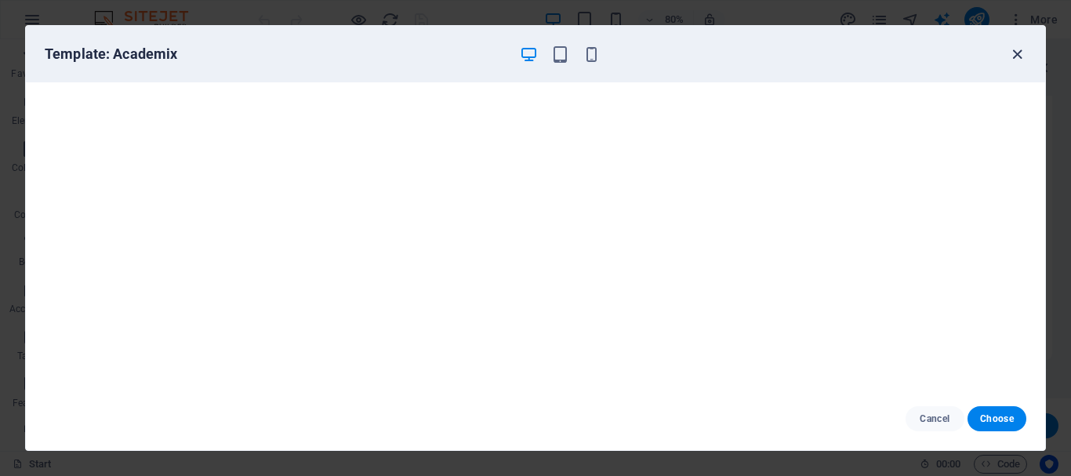
click at [1017, 60] on icon "button" at bounding box center [1018, 54] width 18 height 18
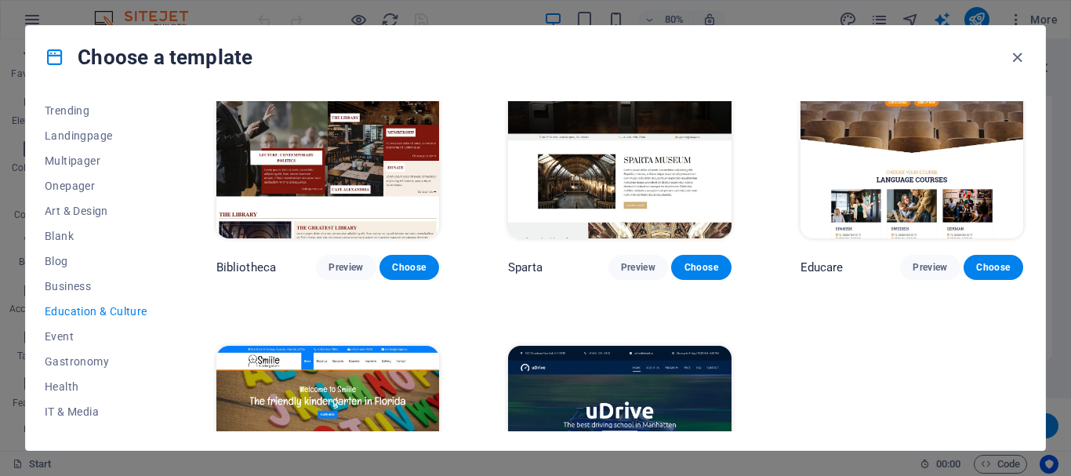
scroll to position [392, 0]
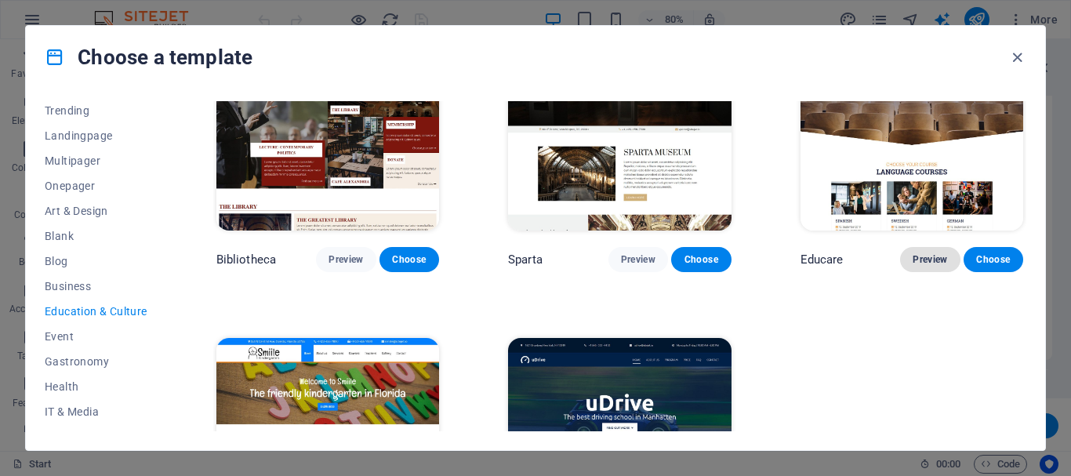
click at [921, 259] on span "Preview" at bounding box center [930, 259] width 35 height 13
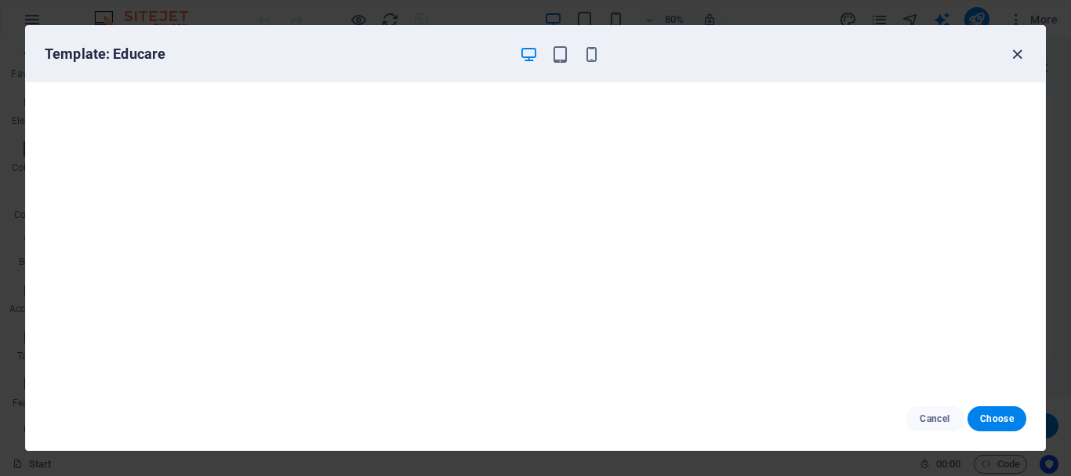
click at [1025, 55] on icon "button" at bounding box center [1018, 54] width 18 height 18
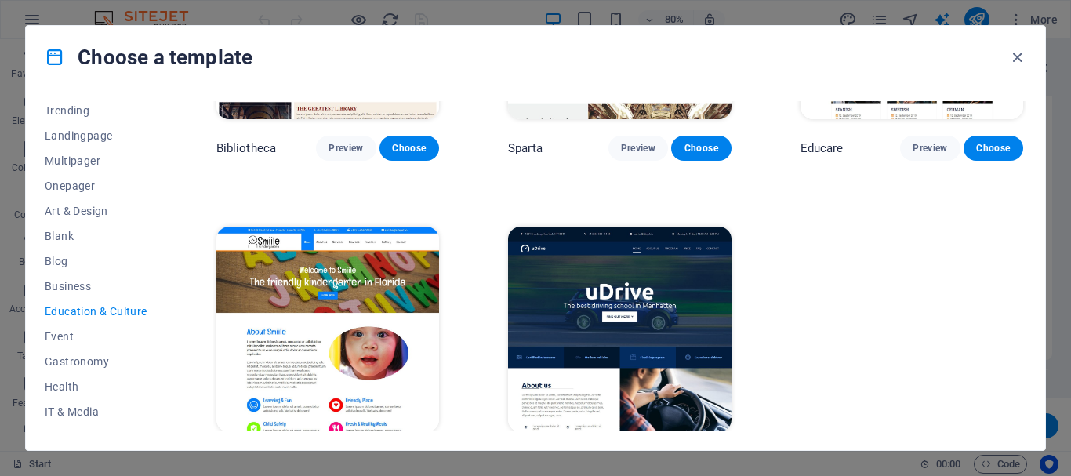
scroll to position [540, 0]
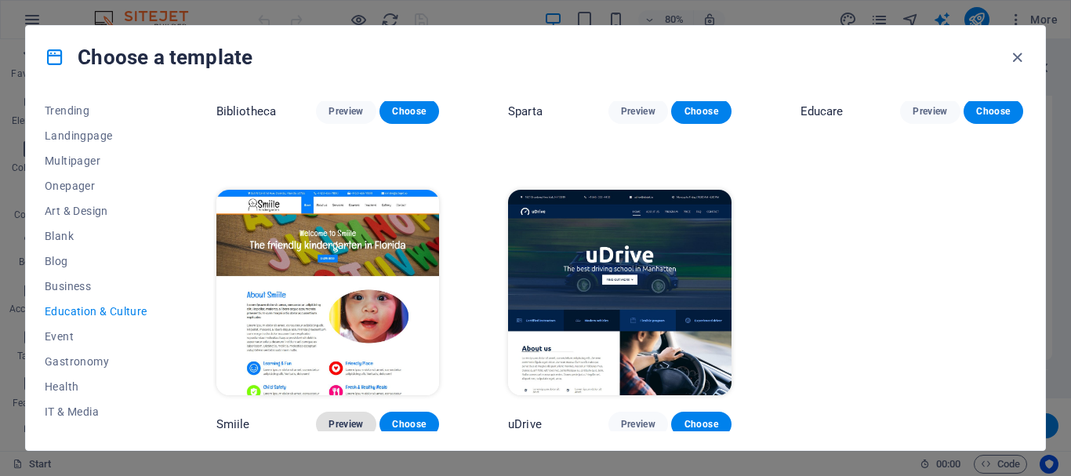
click at [346, 418] on span "Preview" at bounding box center [346, 424] width 35 height 13
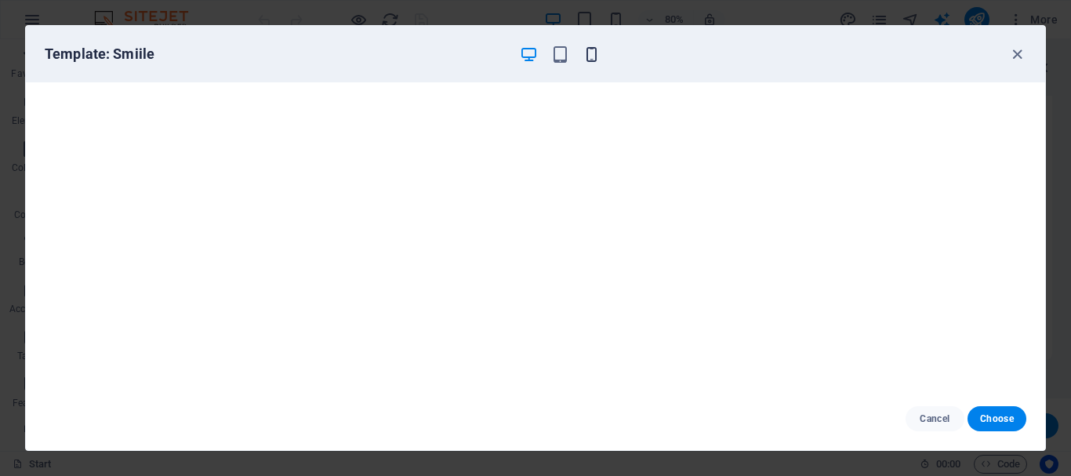
click at [591, 55] on icon "button" at bounding box center [592, 54] width 18 height 18
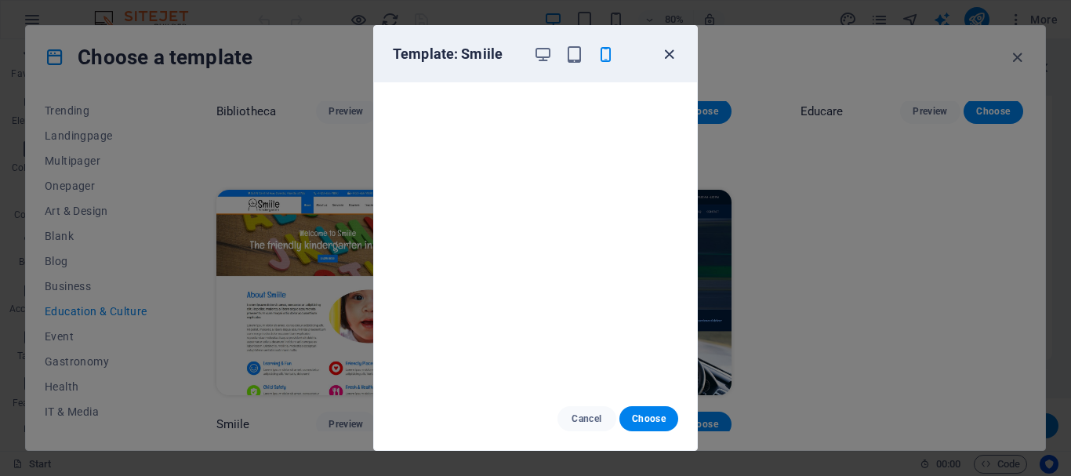
click at [676, 50] on icon "button" at bounding box center [669, 54] width 18 height 18
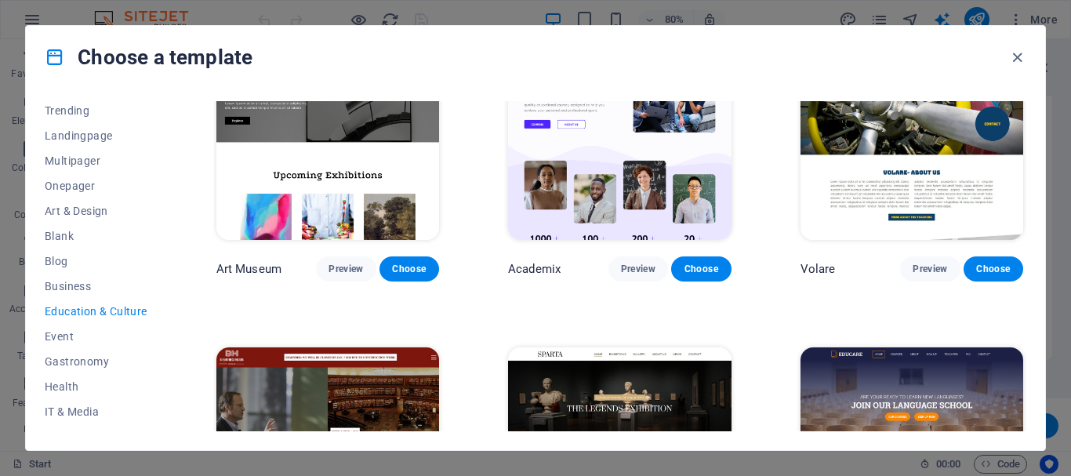
scroll to position [0, 0]
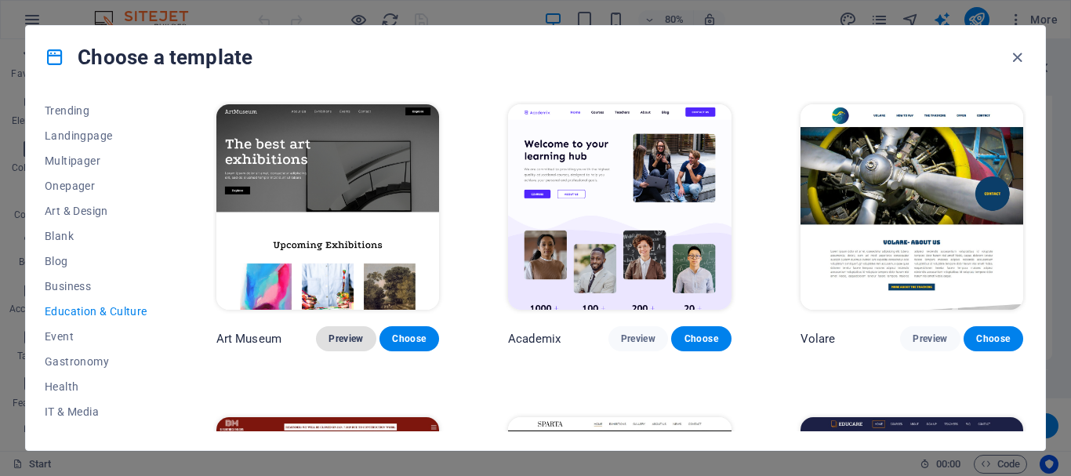
click at [336, 340] on span "Preview" at bounding box center [346, 339] width 35 height 13
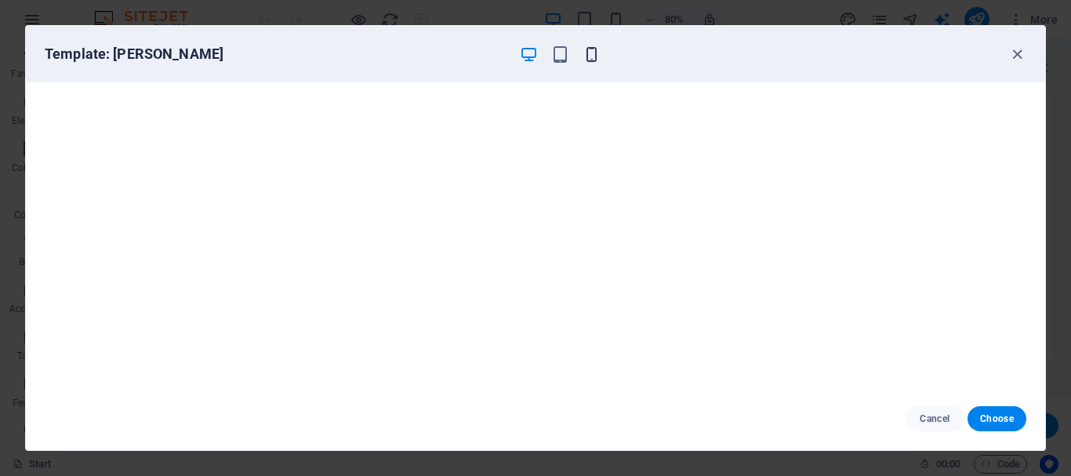
click at [598, 56] on icon "button" at bounding box center [592, 54] width 18 height 18
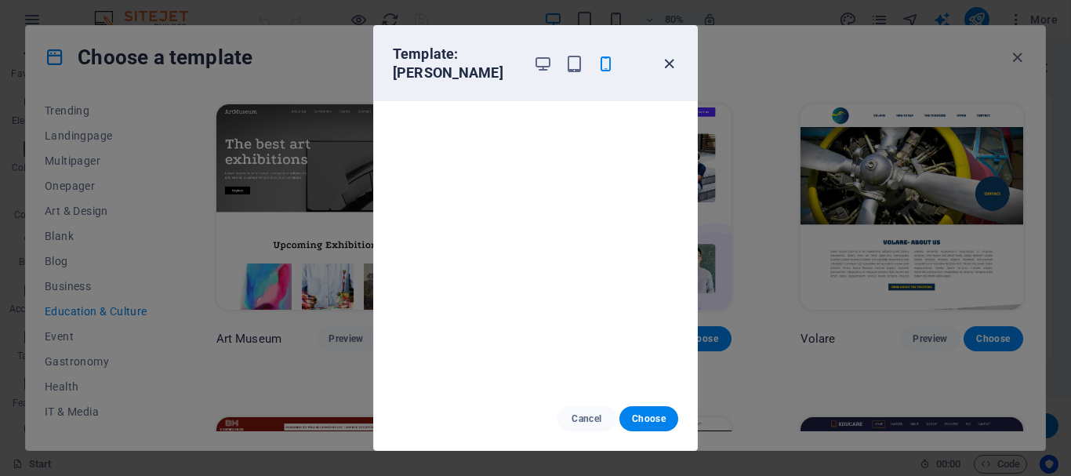
click at [671, 57] on icon "button" at bounding box center [669, 64] width 18 height 18
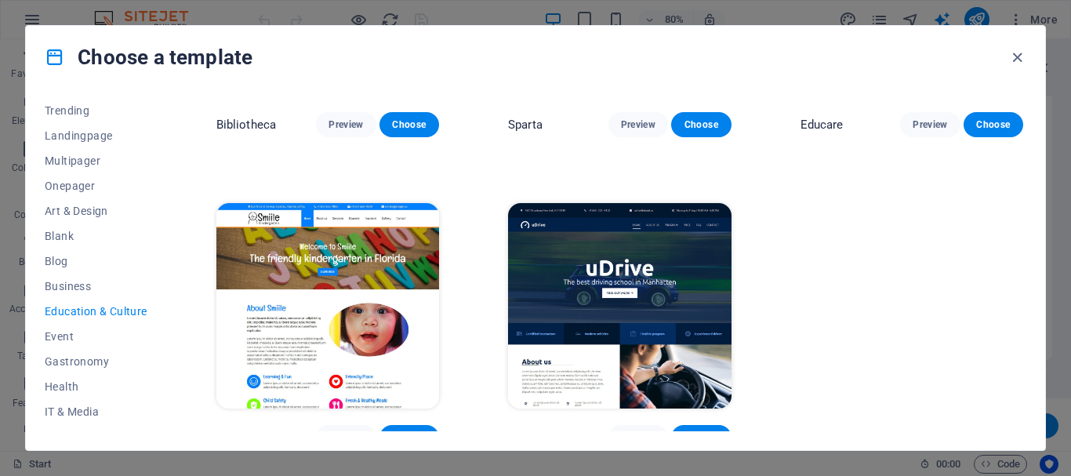
scroll to position [540, 0]
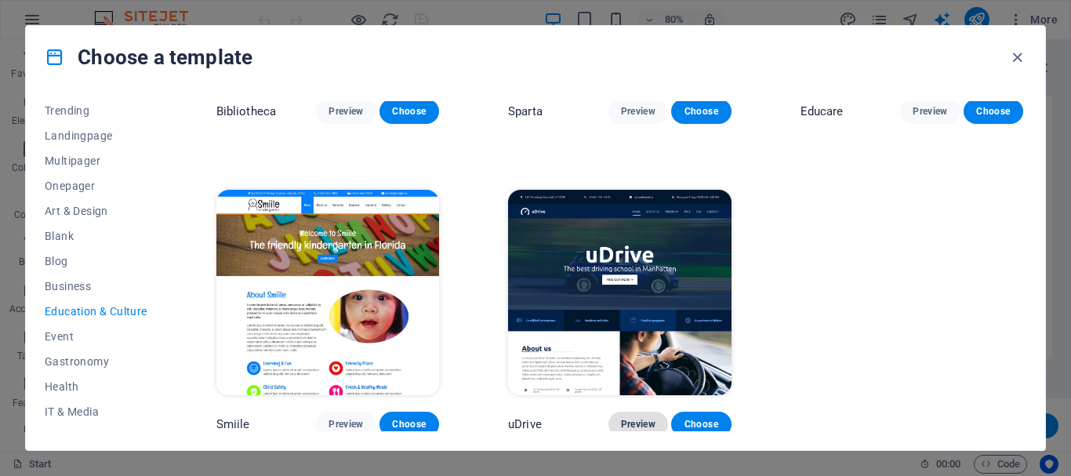
click at [634, 418] on span "Preview" at bounding box center [638, 424] width 35 height 13
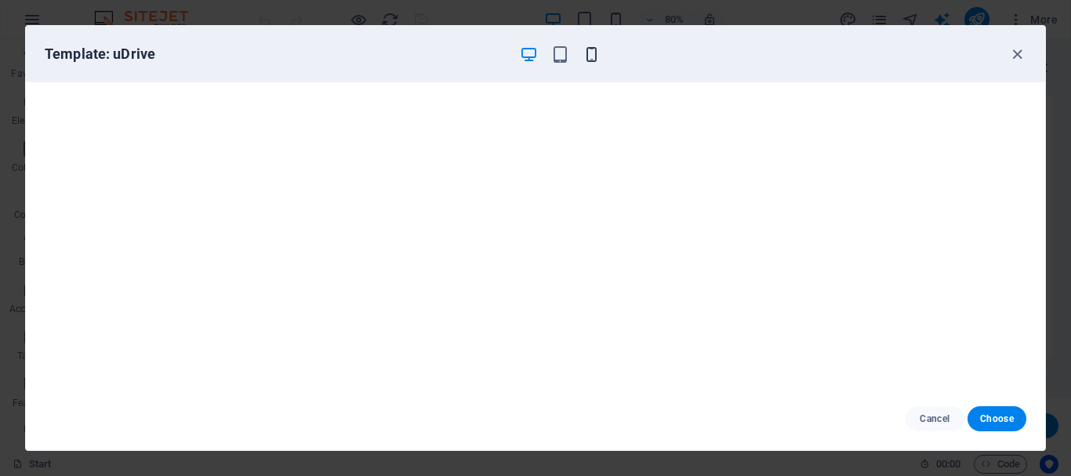
click at [590, 60] on icon "button" at bounding box center [592, 54] width 18 height 18
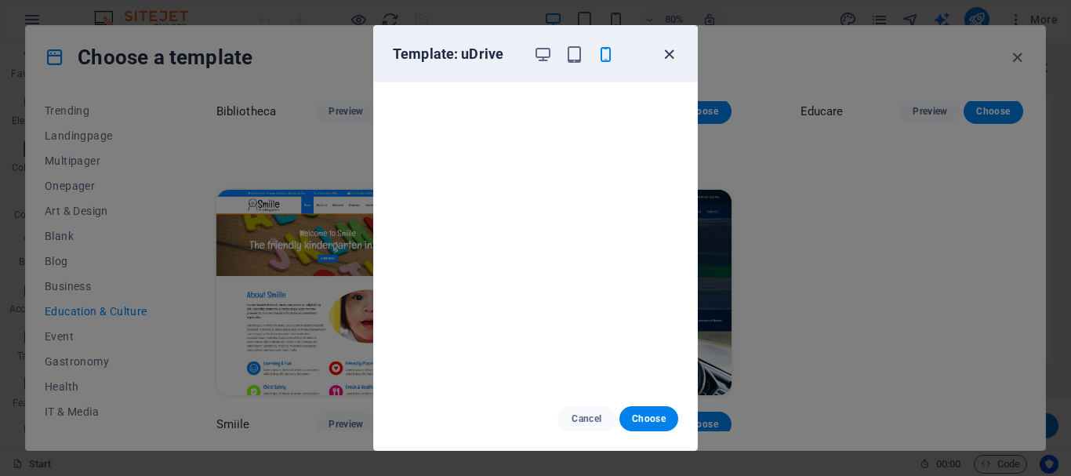
click at [671, 53] on icon "button" at bounding box center [669, 54] width 18 height 18
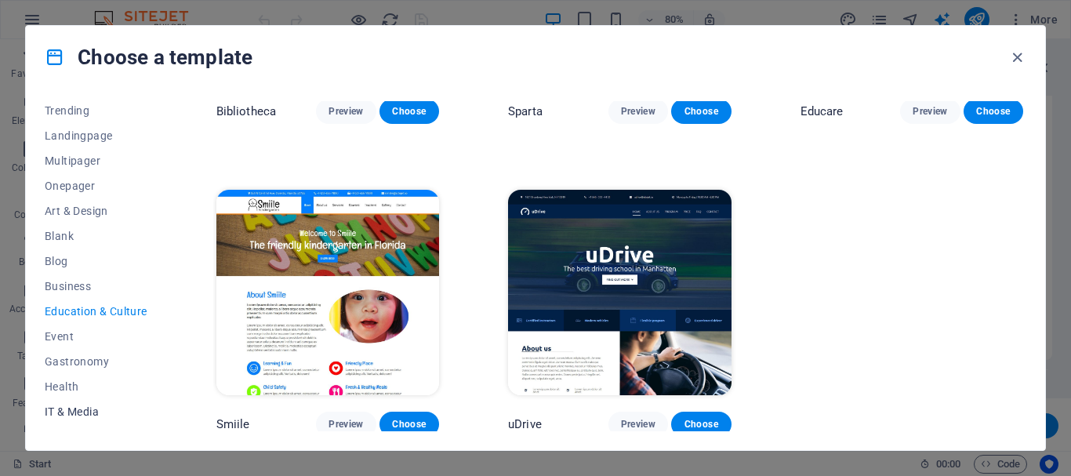
click at [95, 406] on span "IT & Media" at bounding box center [96, 411] width 103 height 13
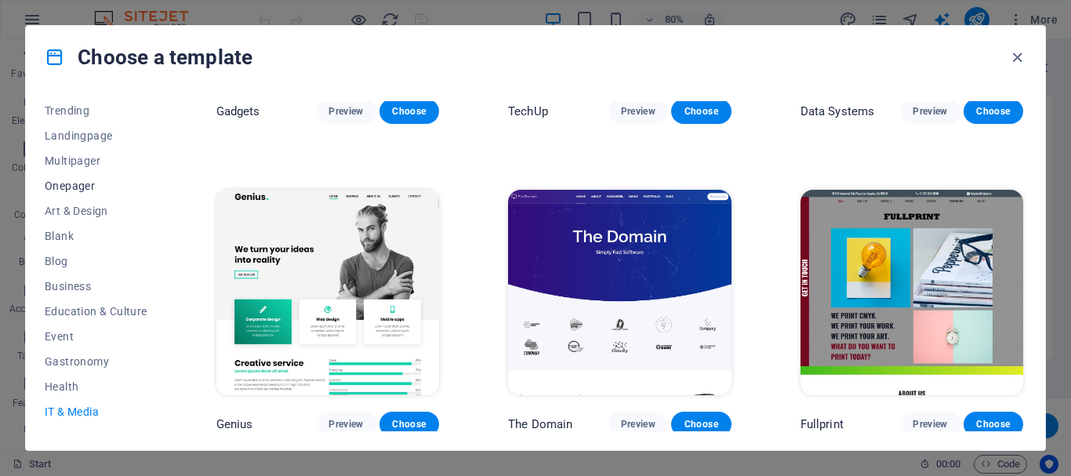
click at [75, 184] on span "Onepager" at bounding box center [96, 186] width 103 height 13
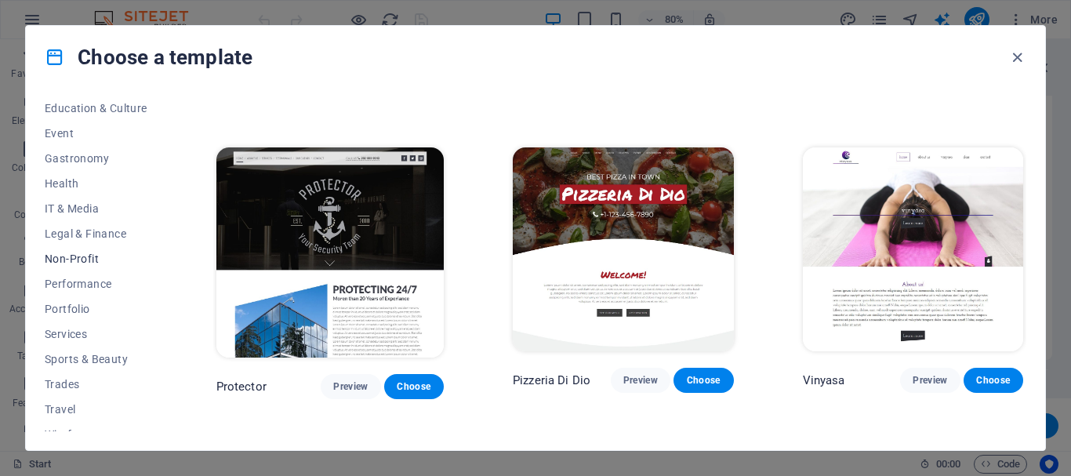
scroll to position [297, 0]
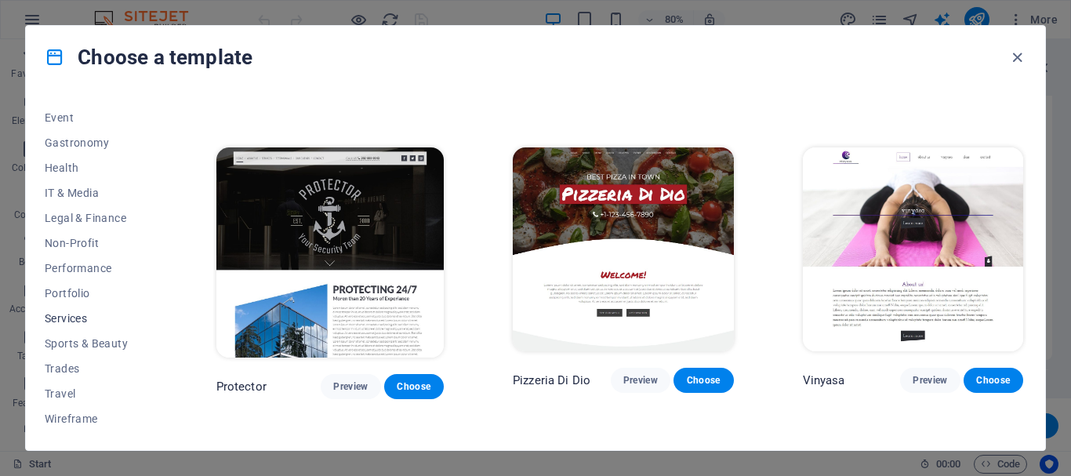
click at [58, 316] on span "Services" at bounding box center [96, 318] width 103 height 13
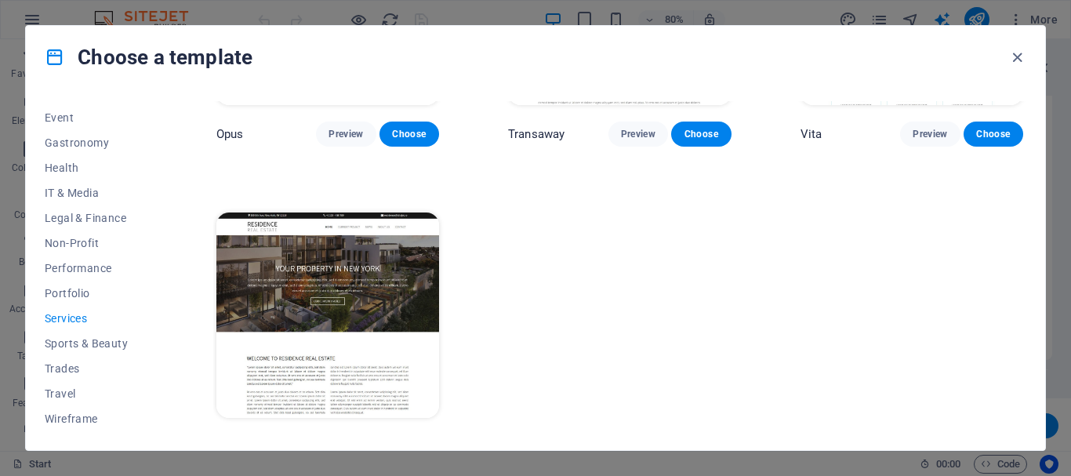
scroll to position [2110, 0]
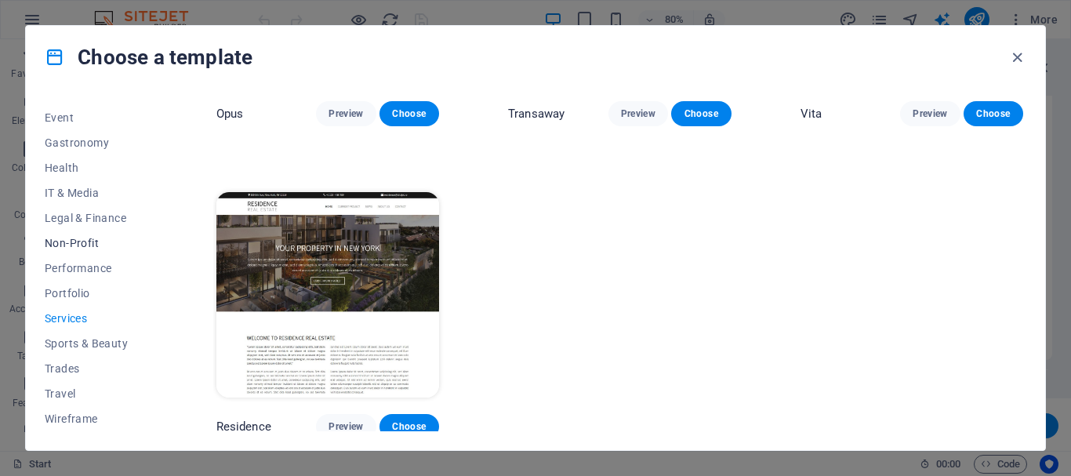
click at [67, 242] on span "Non-Profit" at bounding box center [96, 243] width 103 height 13
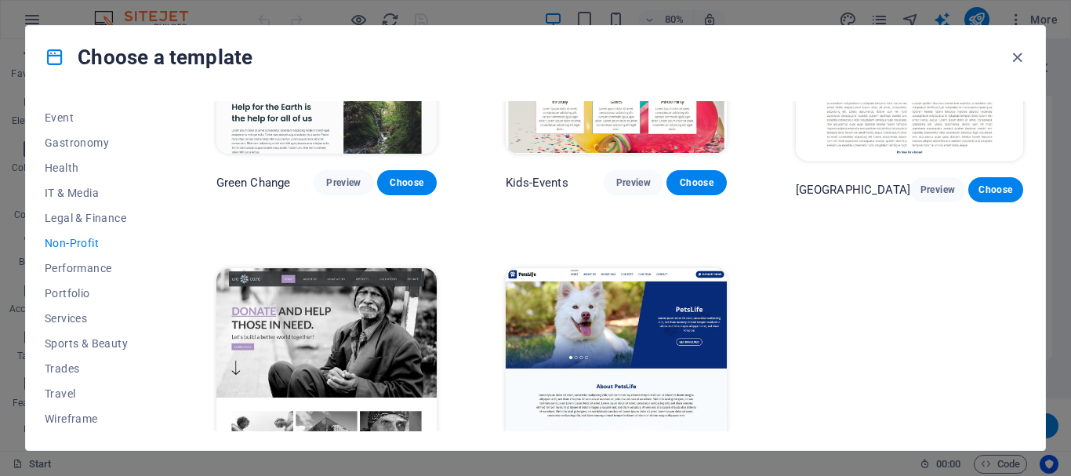
scroll to position [157, 0]
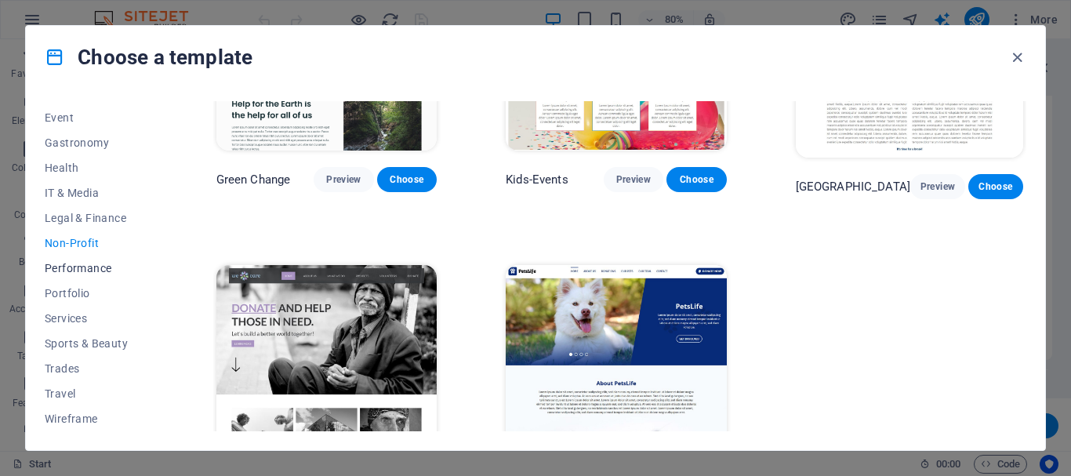
click at [92, 268] on span "Performance" at bounding box center [96, 268] width 103 height 13
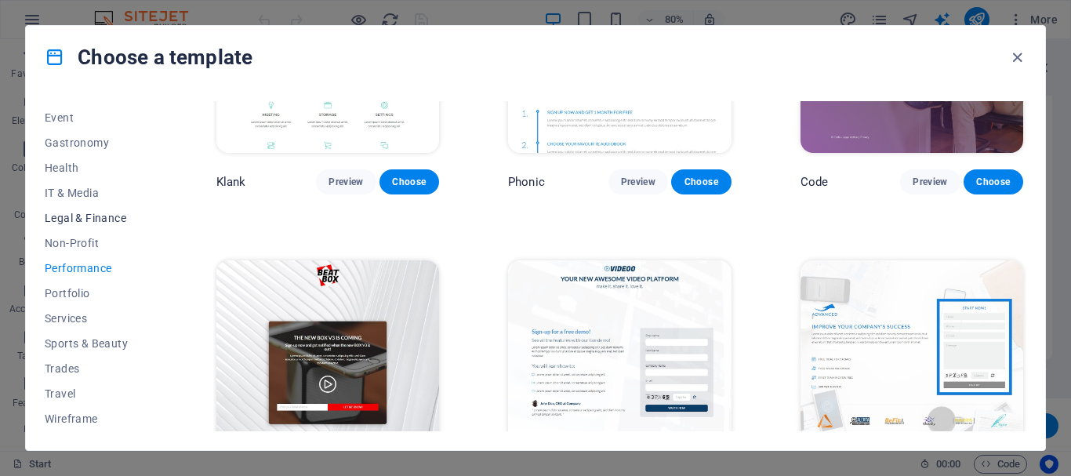
click at [85, 212] on span "Legal & Finance" at bounding box center [96, 218] width 103 height 13
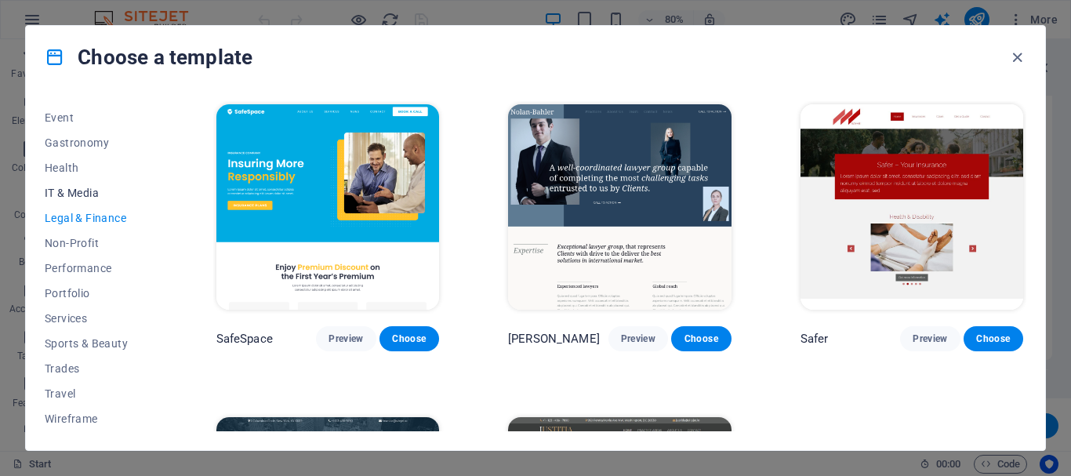
click at [75, 184] on button "IT & Media" at bounding box center [96, 192] width 103 height 25
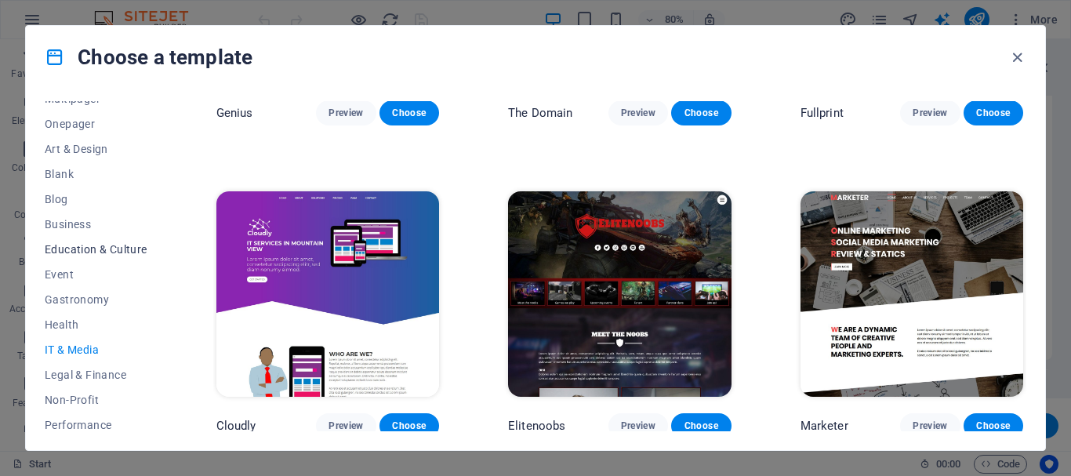
scroll to position [62, 0]
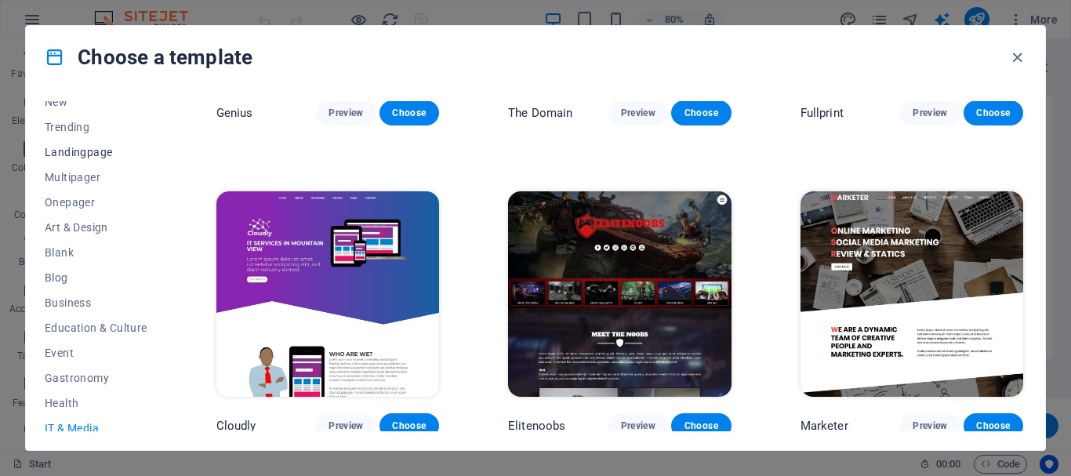
click at [85, 143] on button "Landingpage" at bounding box center [96, 152] width 103 height 25
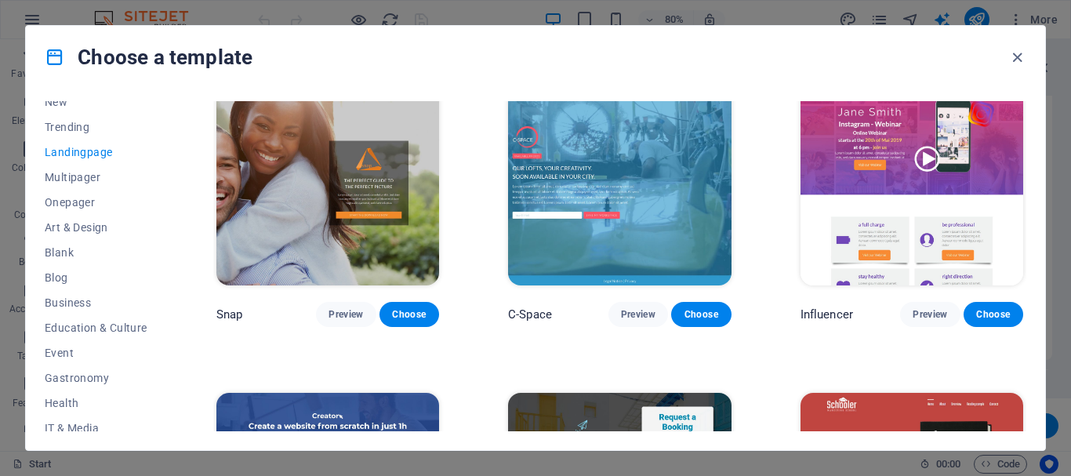
scroll to position [1244, 0]
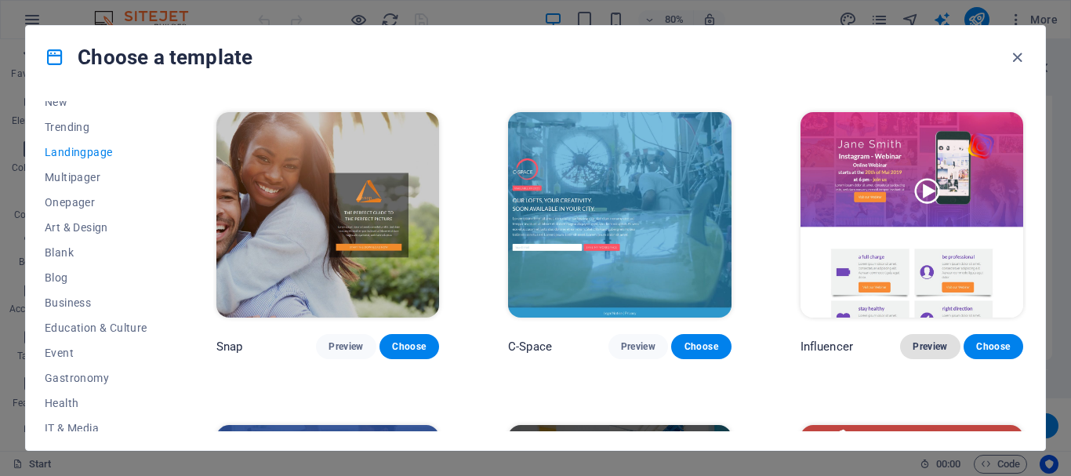
click at [918, 340] on span "Preview" at bounding box center [930, 346] width 35 height 13
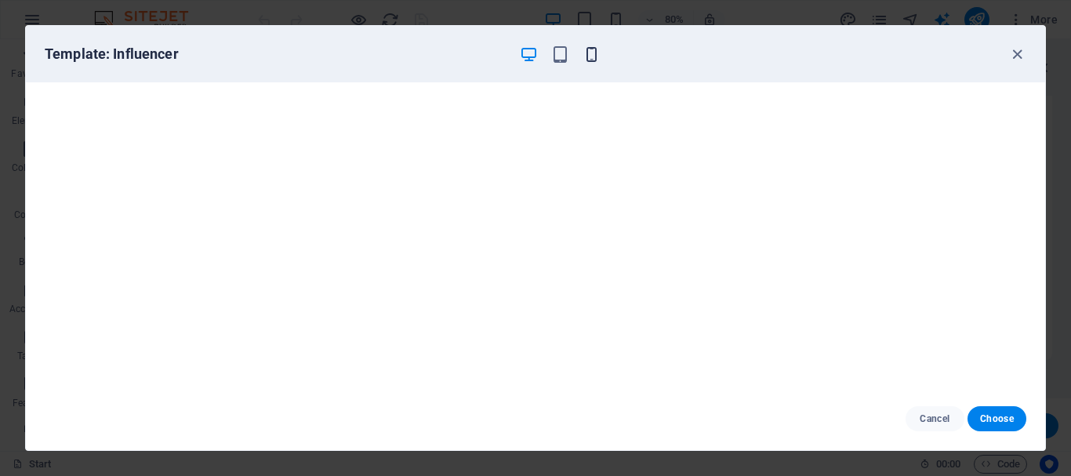
click at [591, 54] on icon "button" at bounding box center [592, 54] width 18 height 18
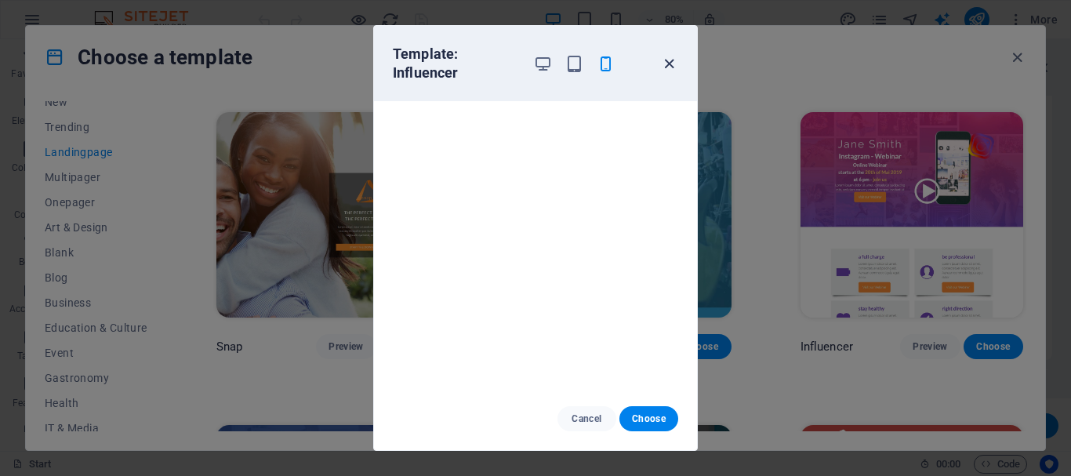
click at [671, 61] on icon "button" at bounding box center [669, 64] width 18 height 18
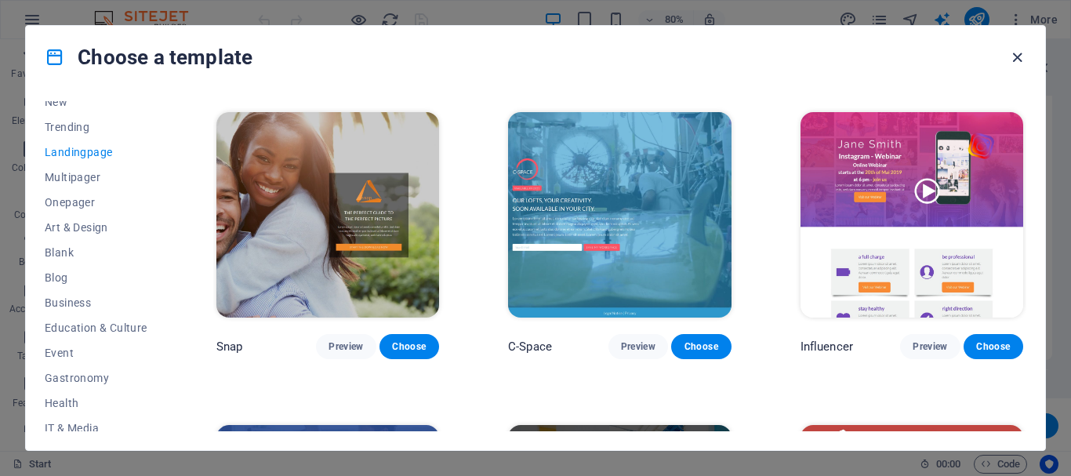
click at [1017, 56] on icon "button" at bounding box center [1018, 58] width 18 height 18
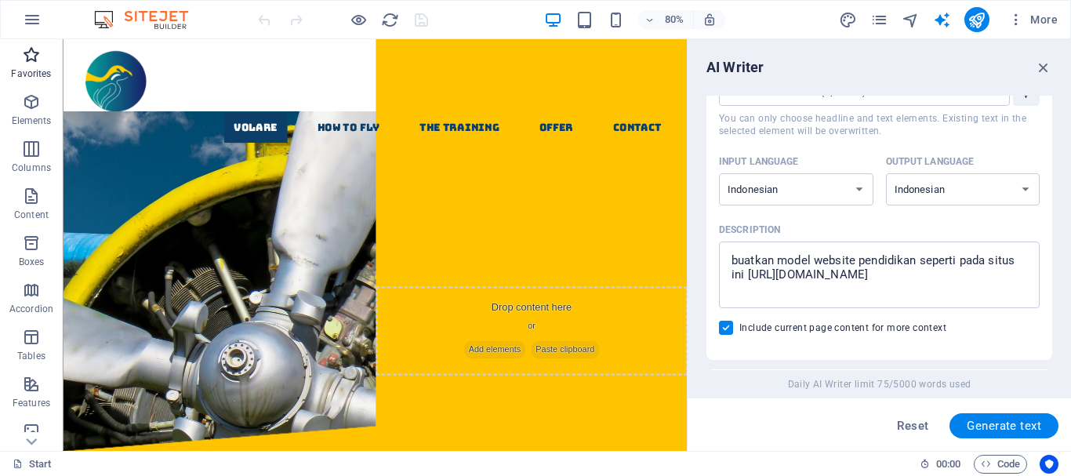
click at [27, 55] on icon "button" at bounding box center [31, 54] width 19 height 19
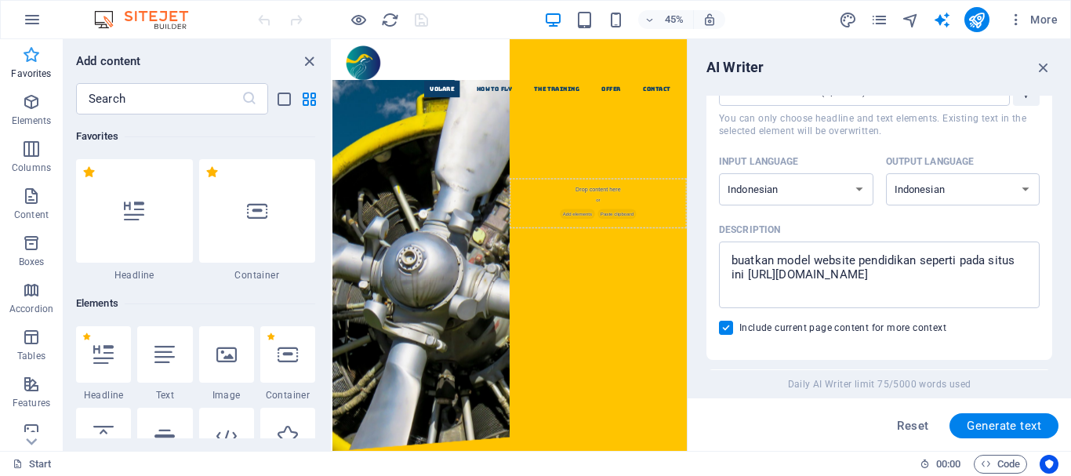
click at [27, 55] on icon "button" at bounding box center [31, 54] width 19 height 19
click at [31, 14] on icon "button" at bounding box center [32, 19] width 19 height 19
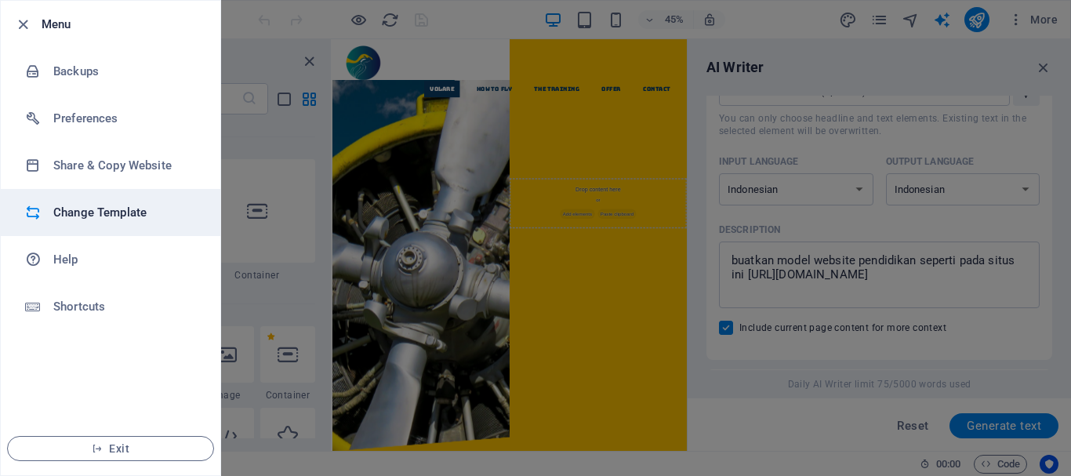
click at [97, 208] on h6 "Change Template" at bounding box center [125, 212] width 145 height 19
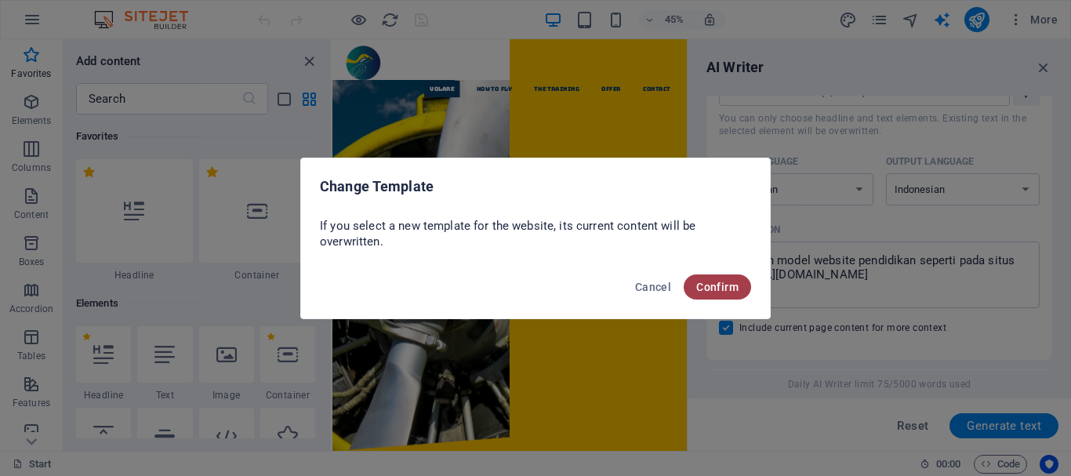
click at [707, 289] on span "Confirm" at bounding box center [717, 287] width 42 height 13
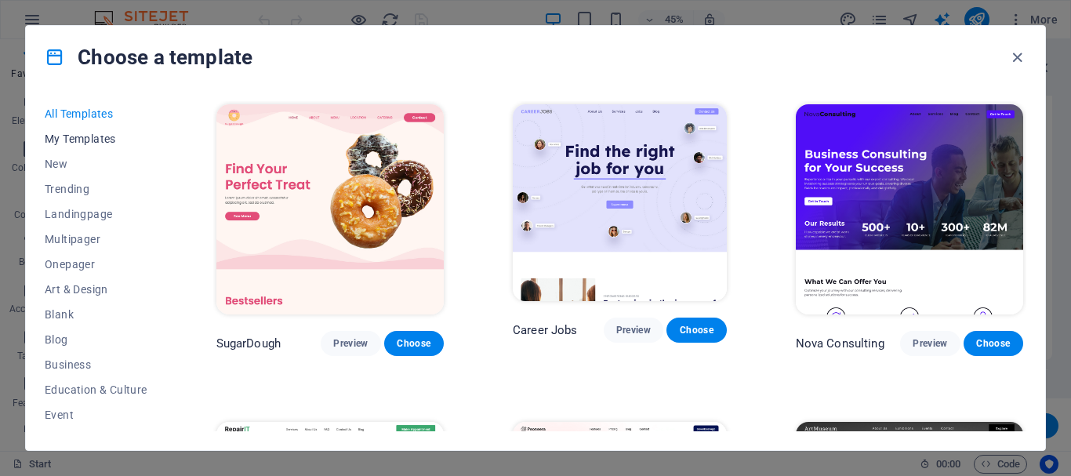
click at [86, 139] on span "My Templates" at bounding box center [96, 139] width 103 height 13
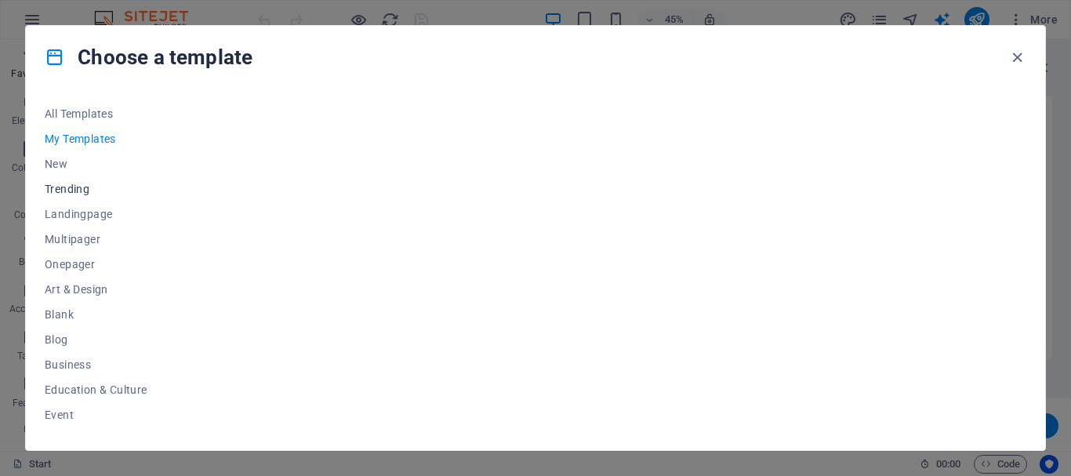
click at [71, 191] on span "Trending" at bounding box center [96, 189] width 103 height 13
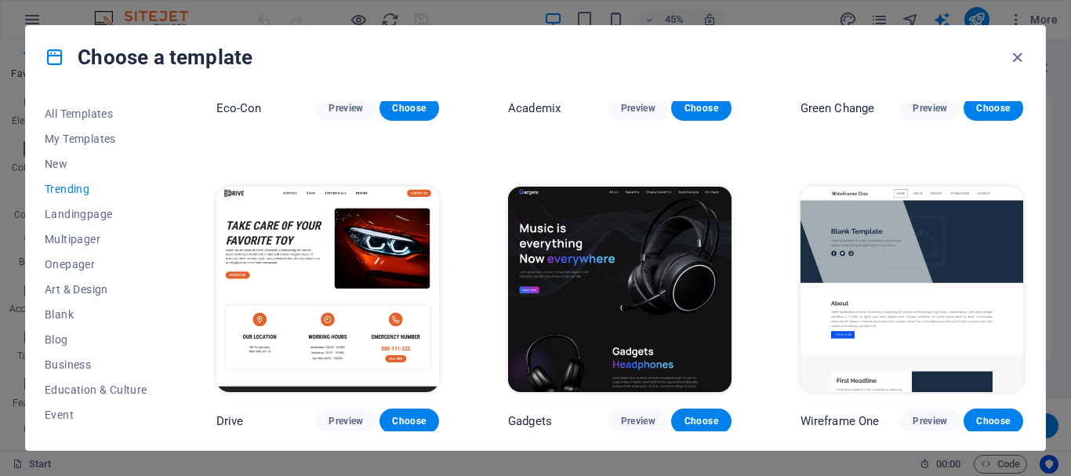
scroll to position [863, 0]
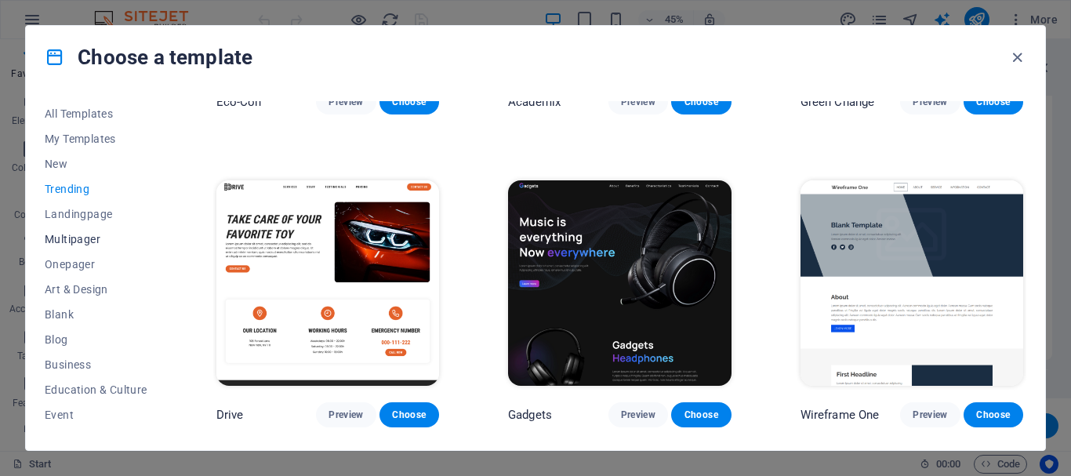
click at [90, 234] on span "Multipager" at bounding box center [96, 239] width 103 height 13
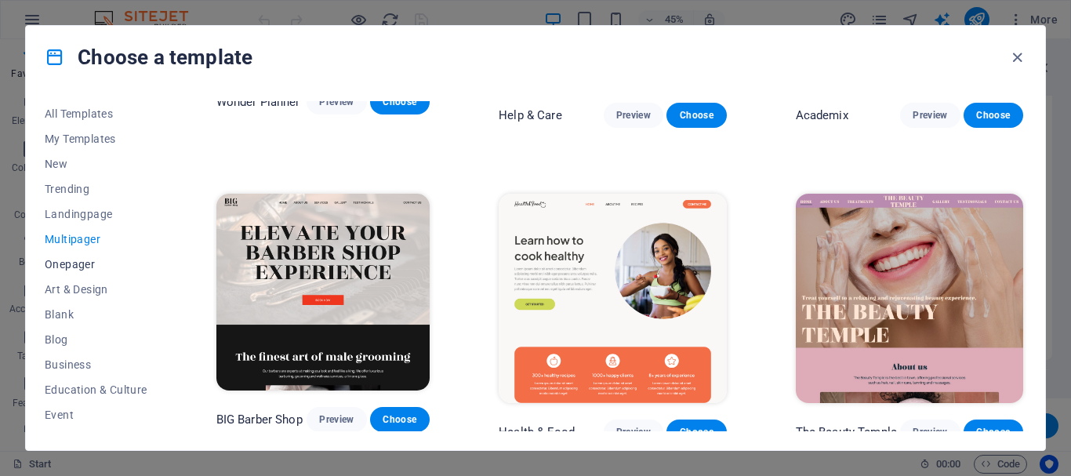
click at [82, 268] on span "Onepager" at bounding box center [96, 264] width 103 height 13
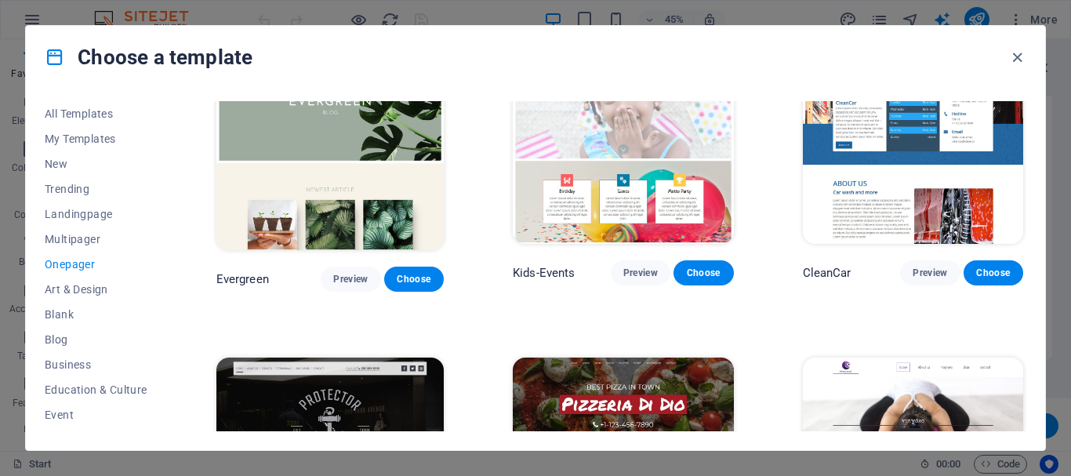
scroll to position [2353, 0]
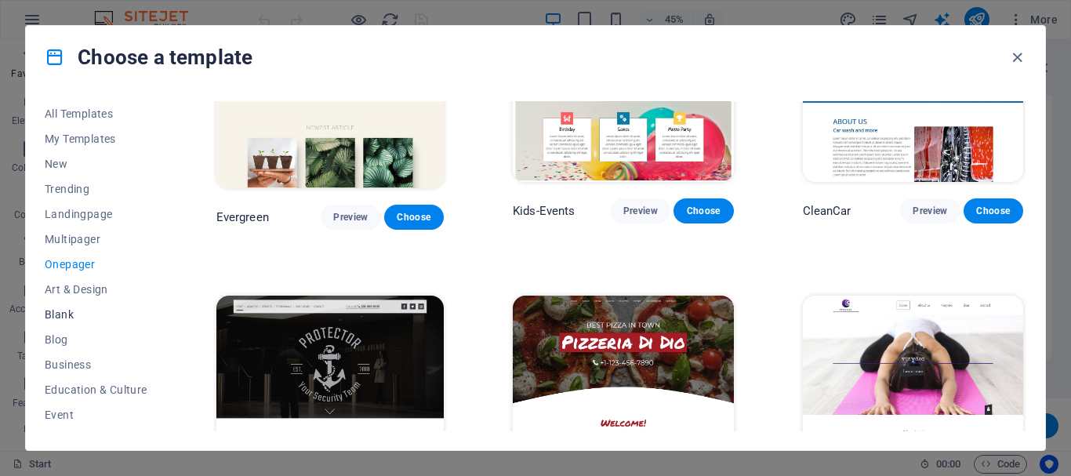
click at [58, 309] on span "Blank" at bounding box center [96, 314] width 103 height 13
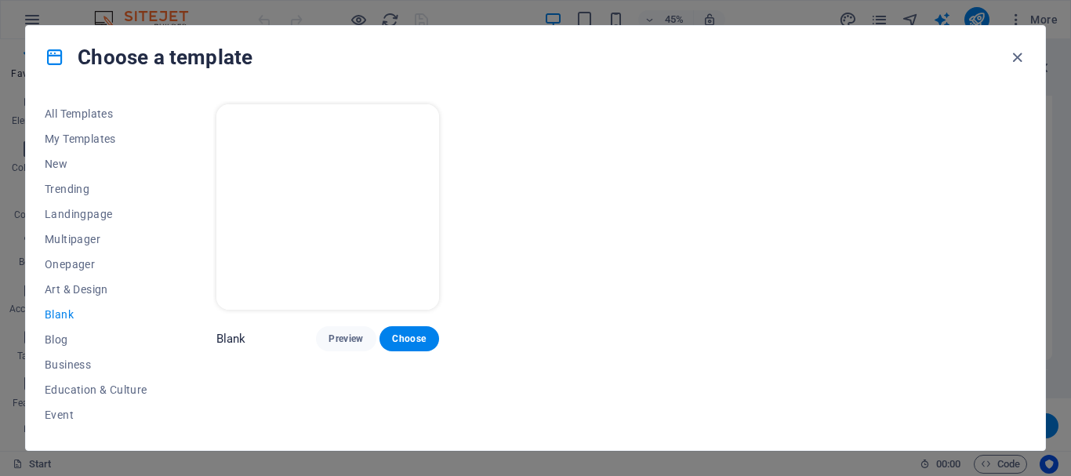
scroll to position [0, 0]
click at [75, 286] on span "Art & Design" at bounding box center [96, 289] width 103 height 13
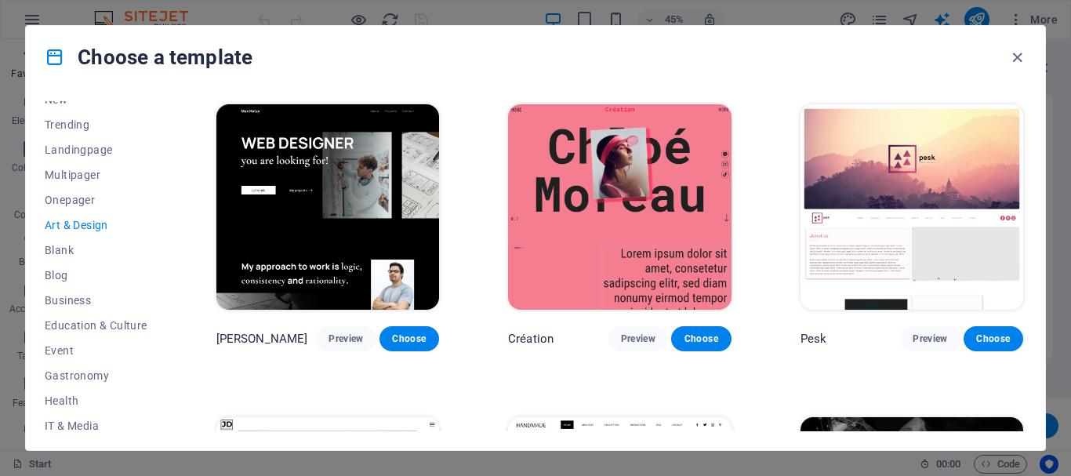
scroll to position [78, 0]
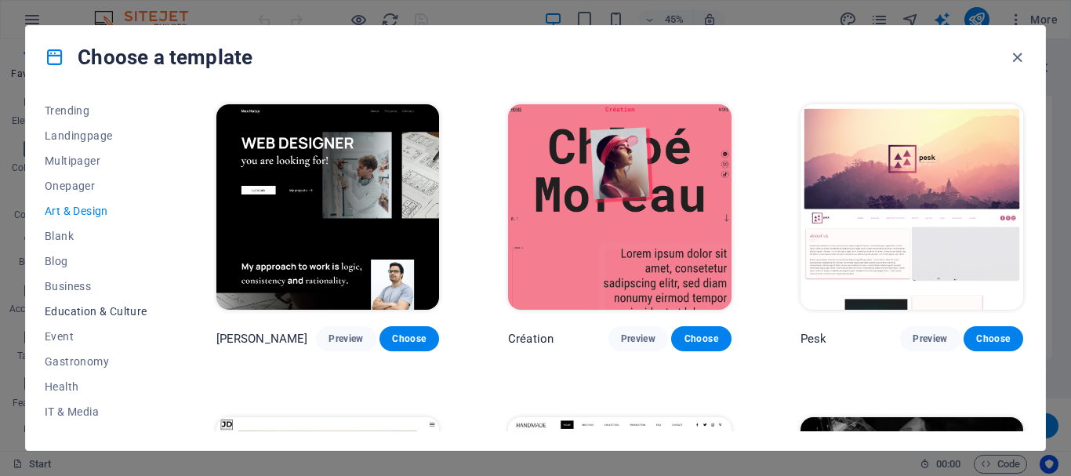
click at [102, 306] on span "Education & Culture" at bounding box center [96, 311] width 103 height 13
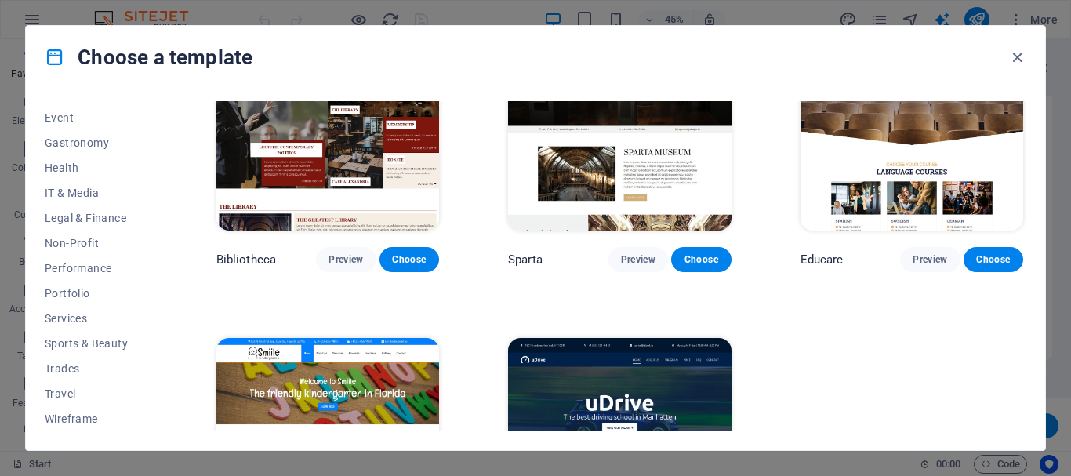
scroll to position [540, 0]
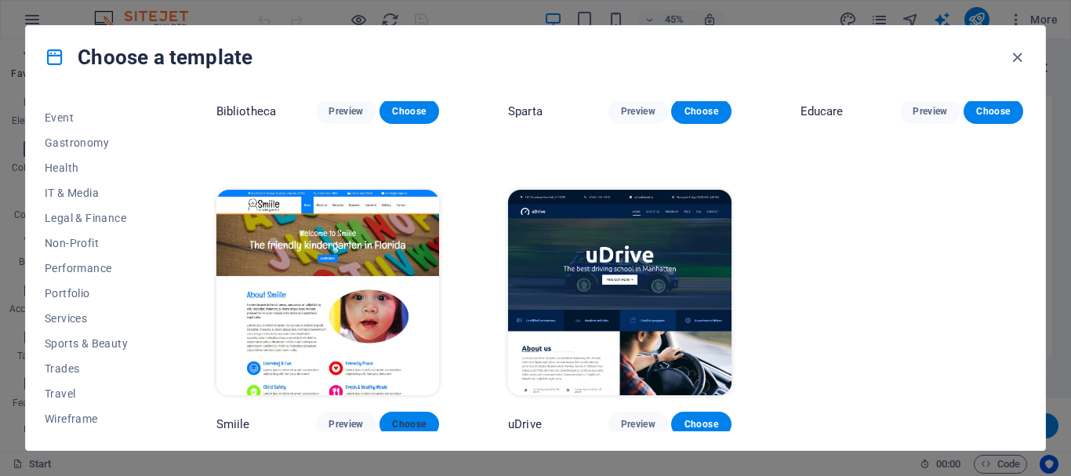
click at [414, 418] on span "Choose" at bounding box center [409, 424] width 35 height 13
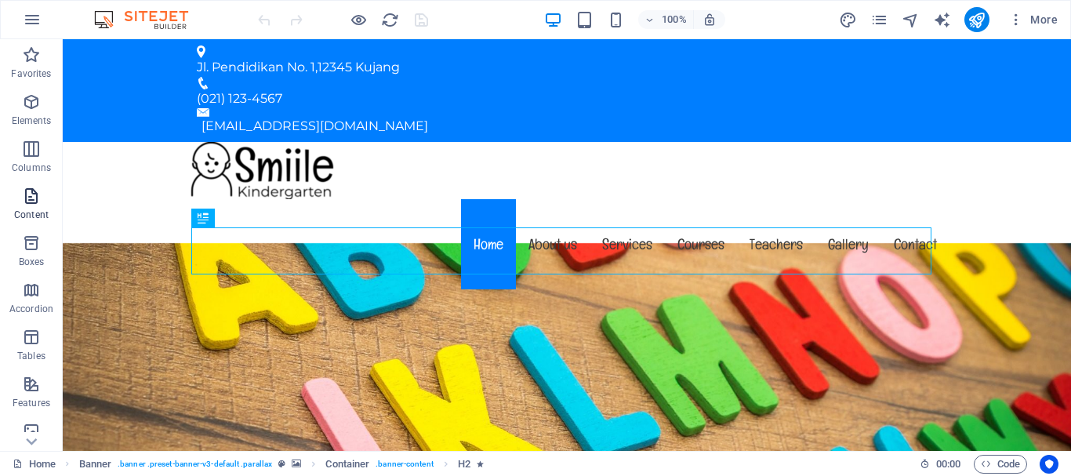
click at [29, 195] on icon "button" at bounding box center [31, 196] width 19 height 19
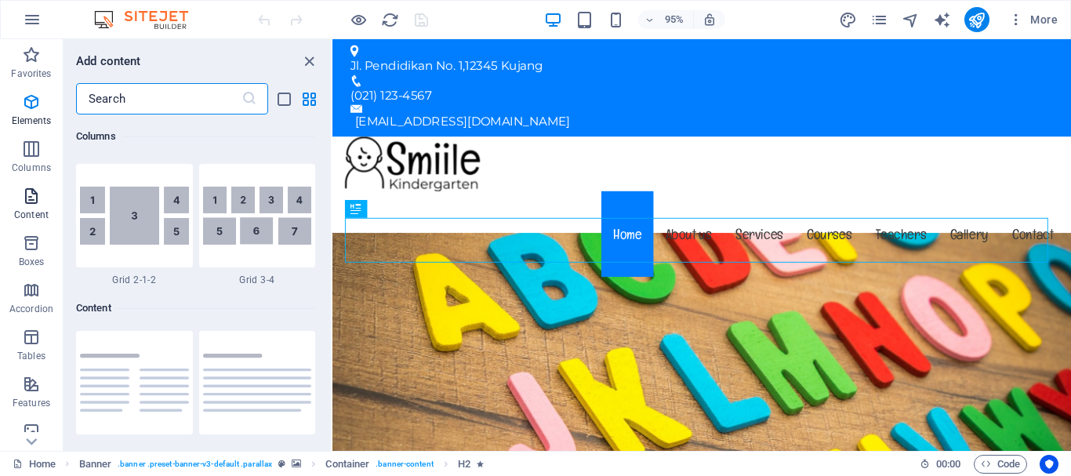
scroll to position [2744, 0]
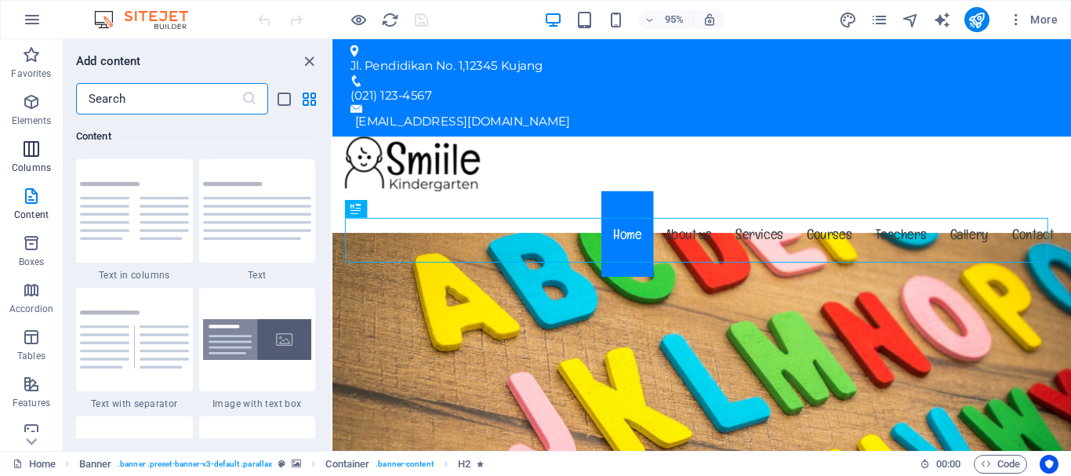
click at [29, 152] on icon "button" at bounding box center [31, 149] width 19 height 19
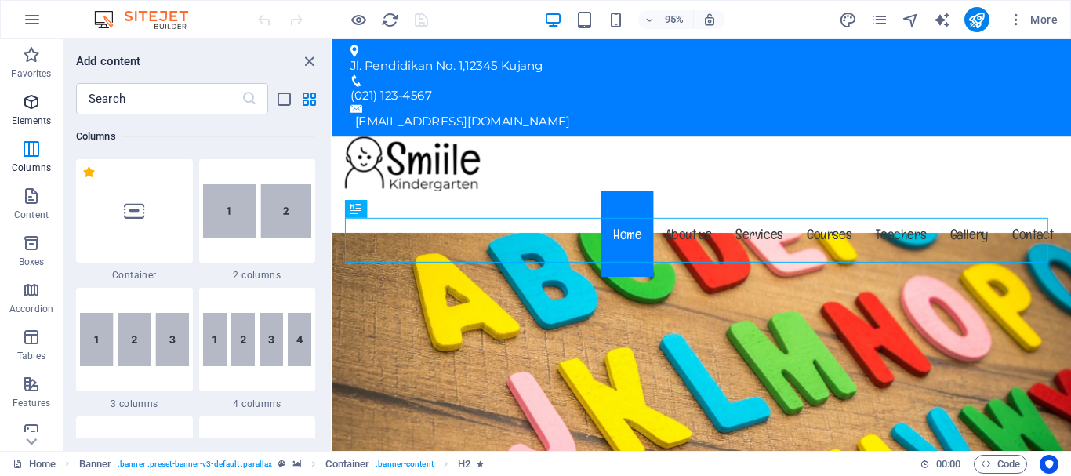
click at [24, 105] on icon "button" at bounding box center [31, 102] width 19 height 19
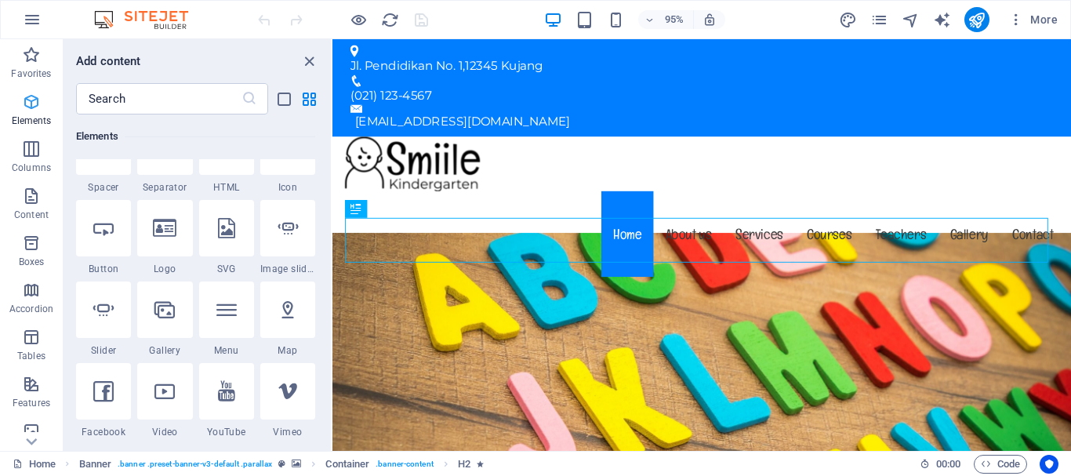
scroll to position [167, 0]
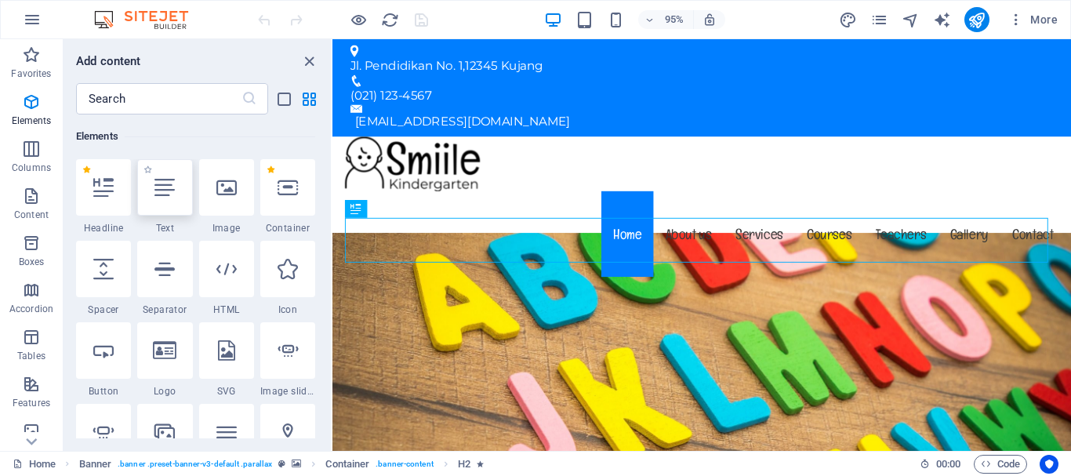
click at [164, 191] on icon at bounding box center [164, 187] width 20 height 20
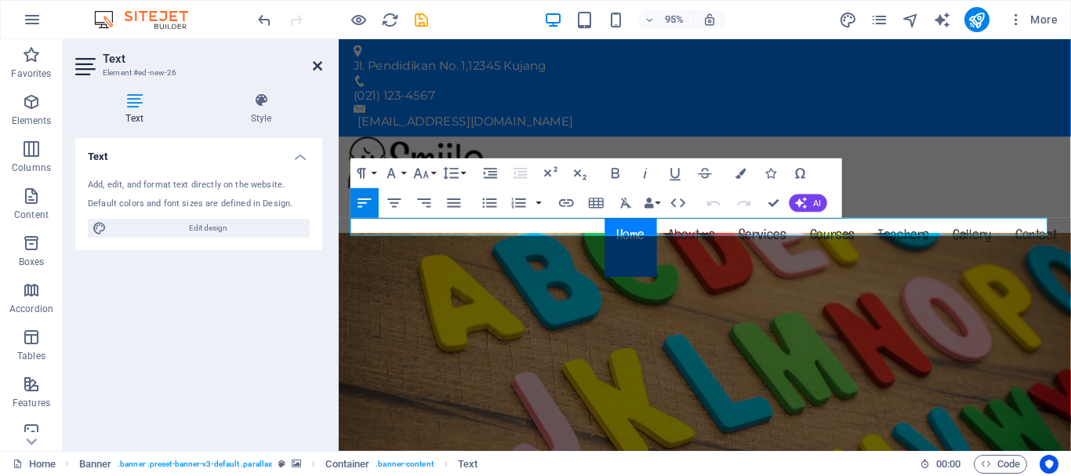
click at [318, 68] on icon at bounding box center [317, 66] width 9 height 13
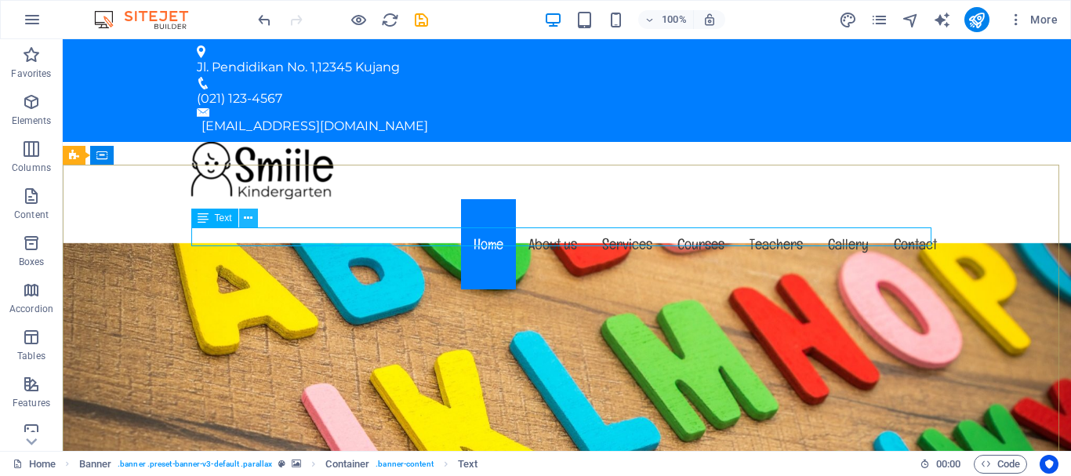
click at [250, 223] on icon at bounding box center [248, 218] width 9 height 16
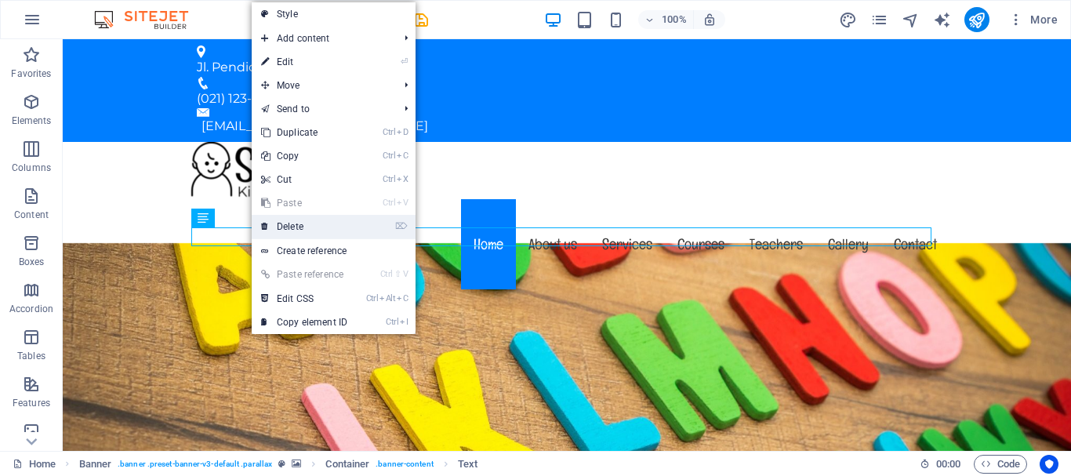
click at [286, 226] on link "⌦ Delete" at bounding box center [304, 227] width 105 height 24
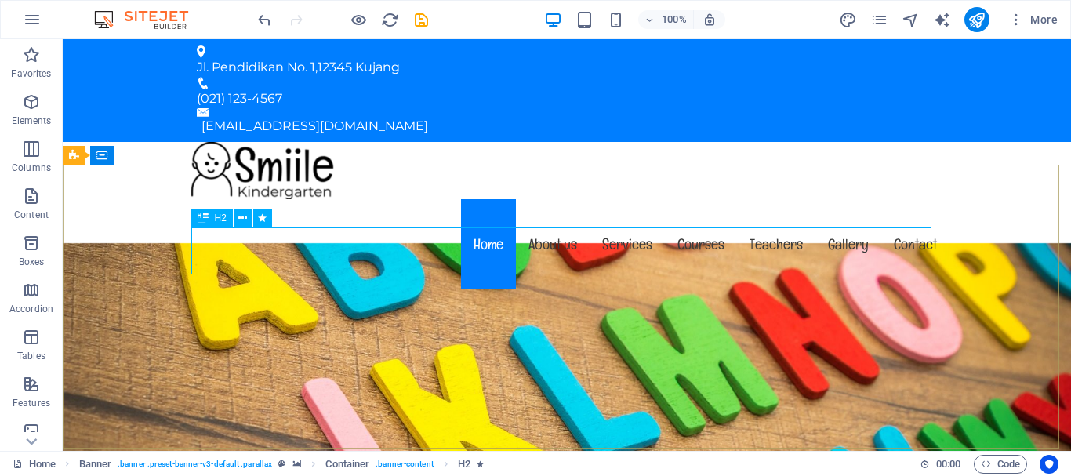
click at [201, 221] on icon at bounding box center [203, 218] width 11 height 19
click at [241, 224] on icon at bounding box center [242, 218] width 9 height 16
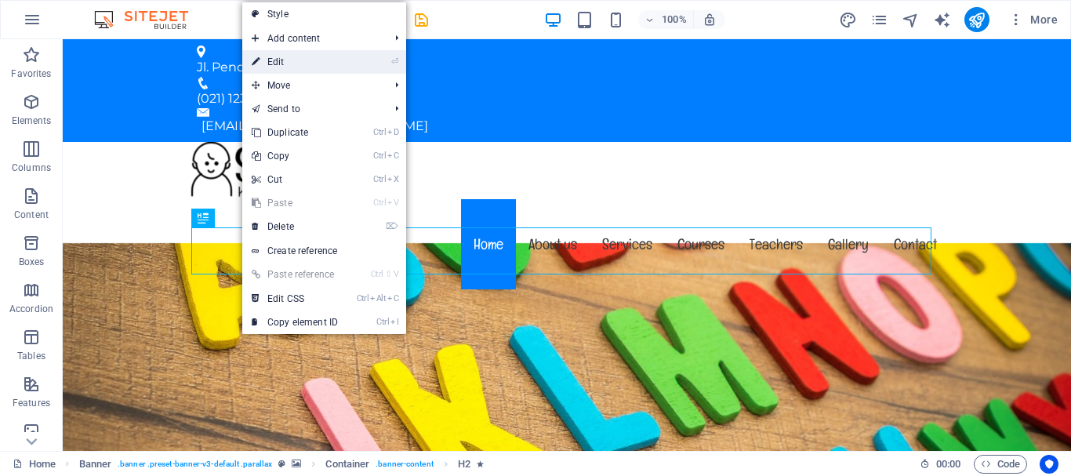
click at [279, 59] on link "⏎ Edit" at bounding box center [294, 62] width 105 height 24
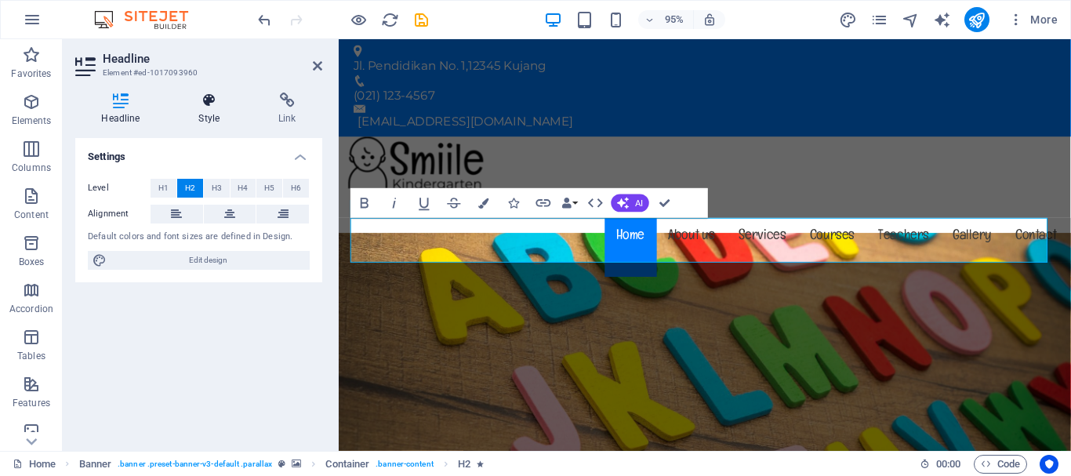
click at [225, 104] on icon at bounding box center [210, 101] width 74 height 16
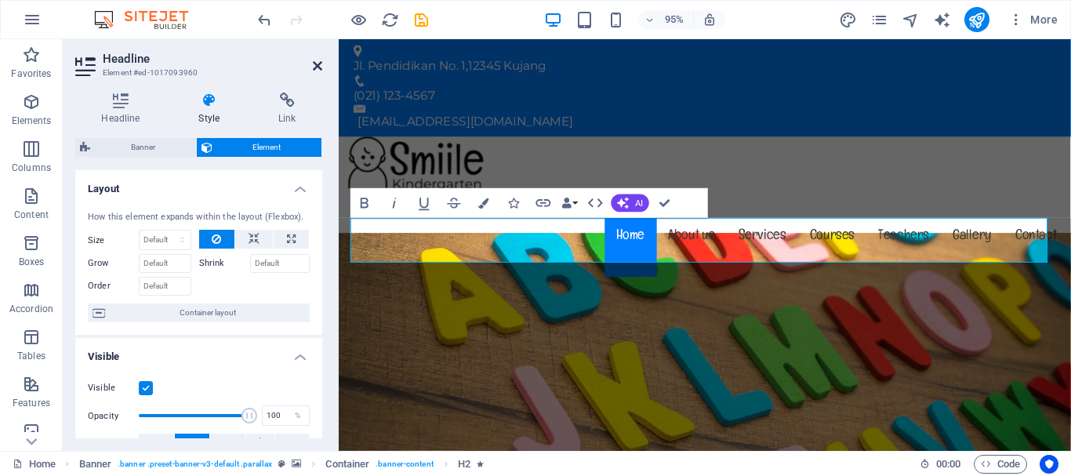
click at [318, 68] on icon at bounding box center [317, 66] width 9 height 13
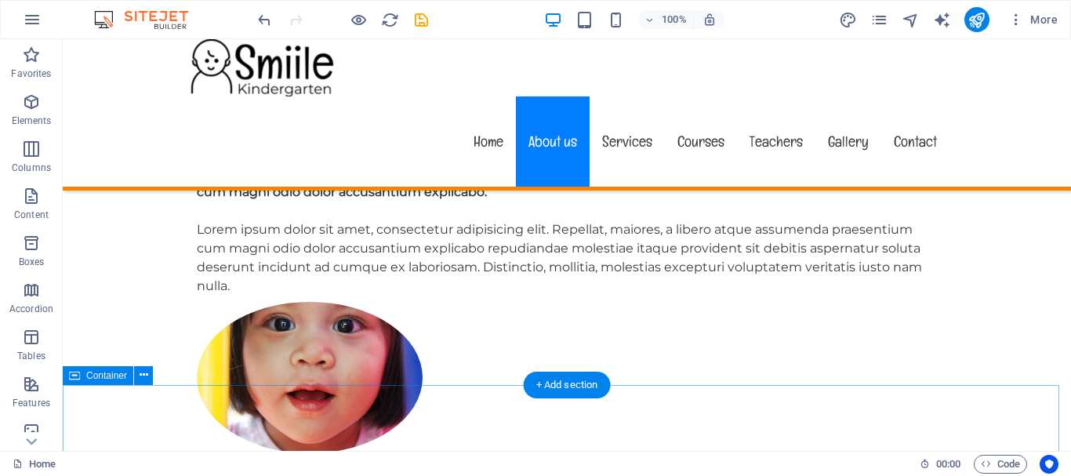
scroll to position [1098, 0]
